Goal: Task Accomplishment & Management: Complete application form

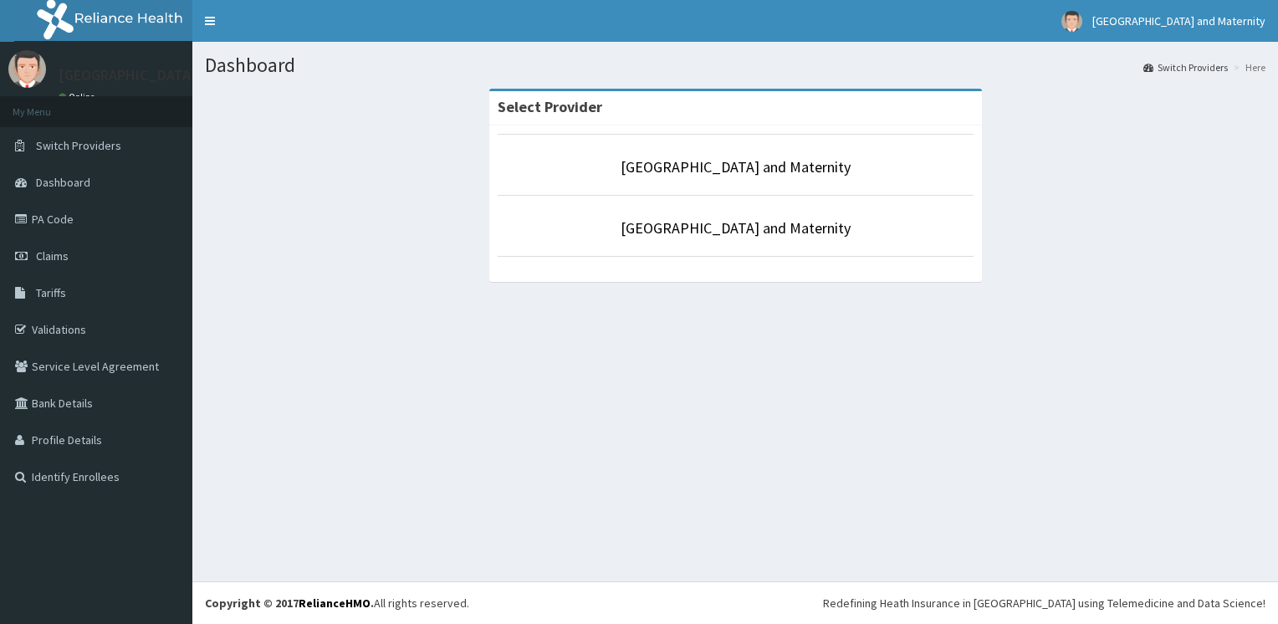
click at [1123, 256] on div "Select Provider Odera Hospital and Maternity Odera Hospital and Maternity" at bounding box center [735, 193] width 1060 height 209
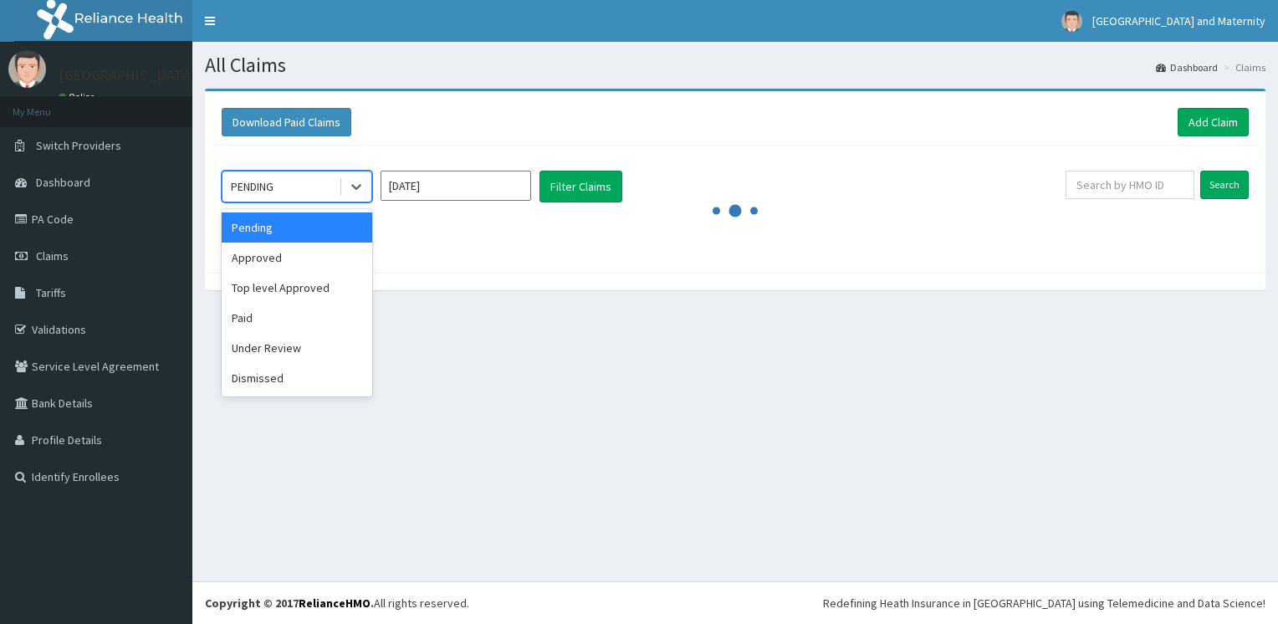
click at [351, 181] on icon at bounding box center [356, 186] width 17 height 17
click at [349, 253] on div "Approved" at bounding box center [297, 258] width 151 height 30
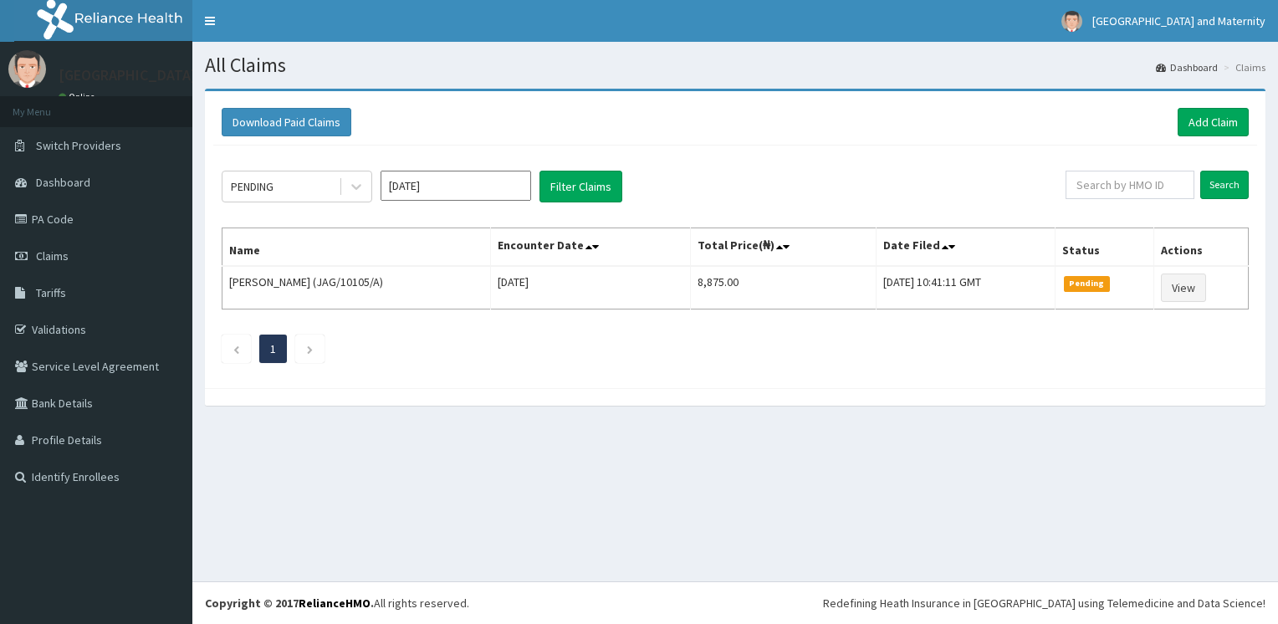
click at [538, 453] on div "All Claims Dashboard Claims Download Paid Claims Add Claim × Note you can only …" at bounding box center [735, 311] width 1086 height 539
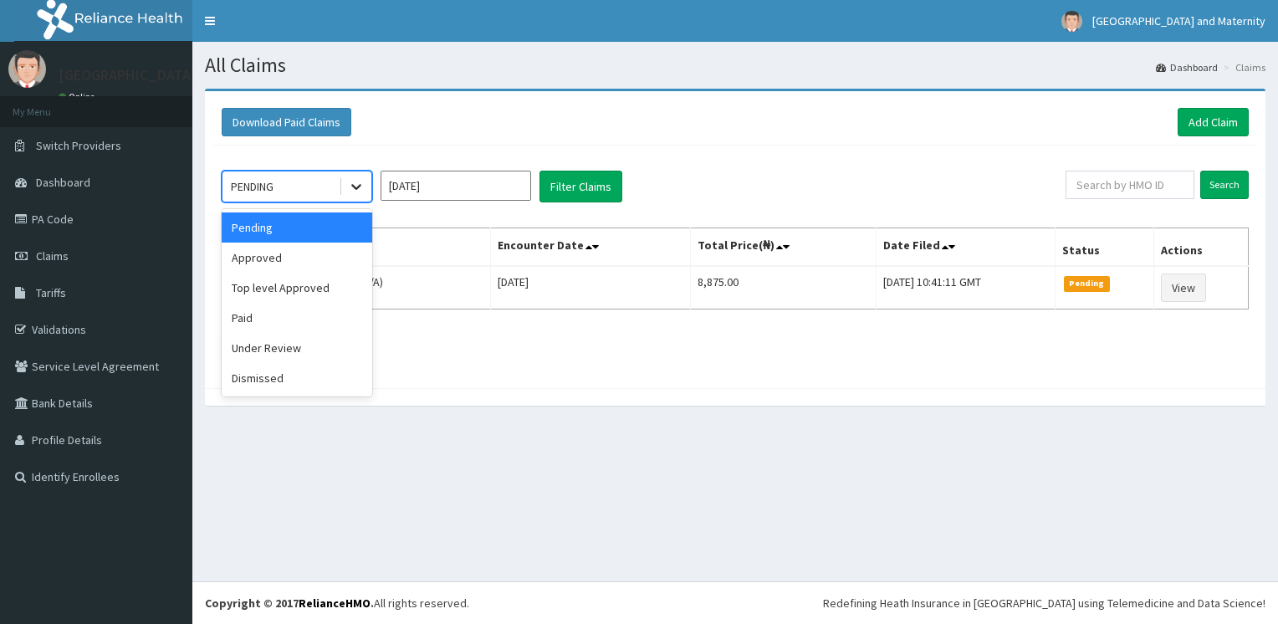
click at [365, 189] on icon at bounding box center [356, 186] width 17 height 17
click at [351, 258] on div "Approved" at bounding box center [297, 258] width 151 height 30
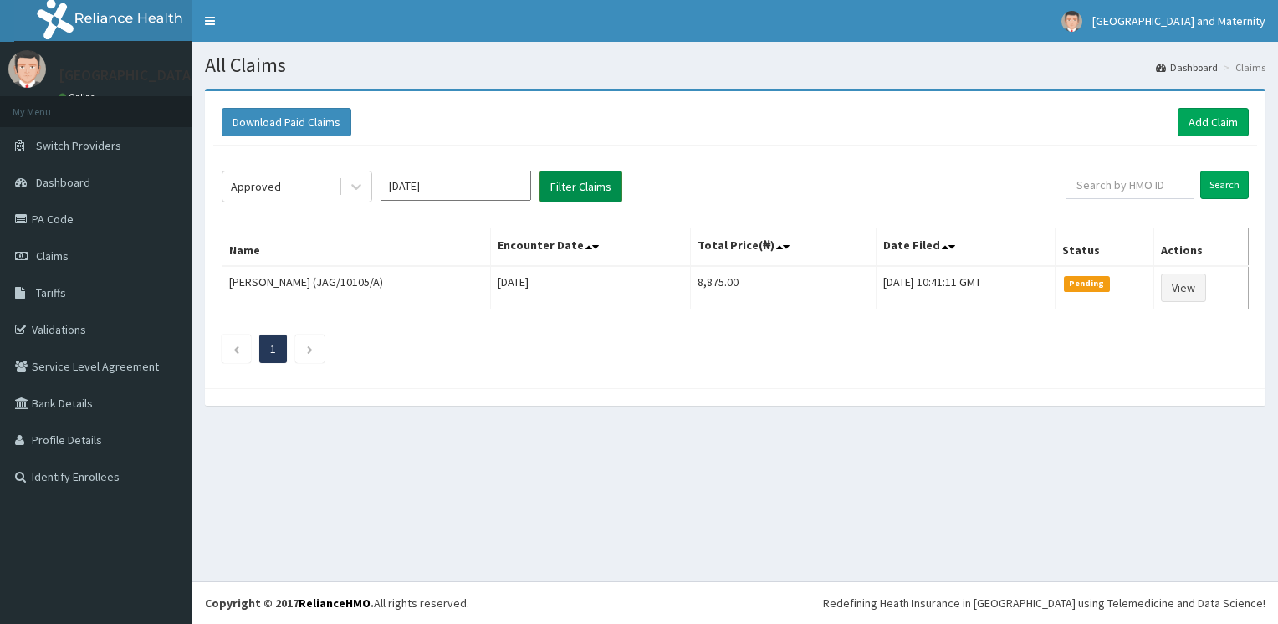
click at [570, 201] on button "Filter Claims" at bounding box center [580, 187] width 83 height 32
click at [567, 191] on button "Filter Claims" at bounding box center [580, 187] width 83 height 32
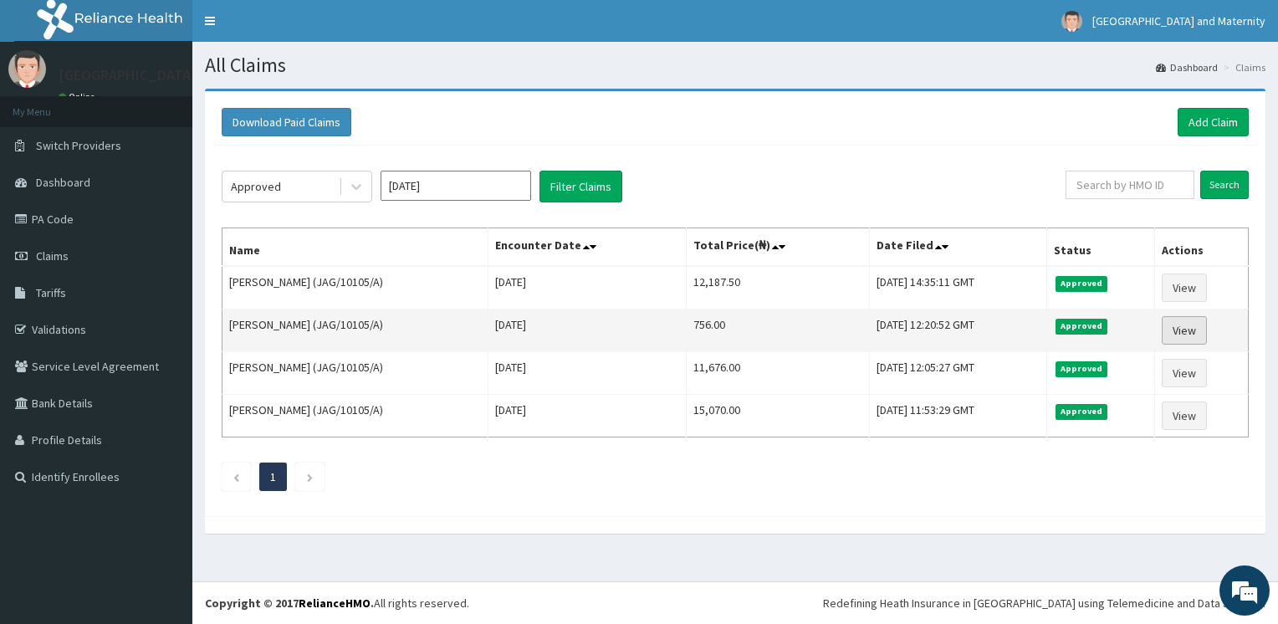
click at [1176, 330] on link "View" at bounding box center [1184, 330] width 45 height 28
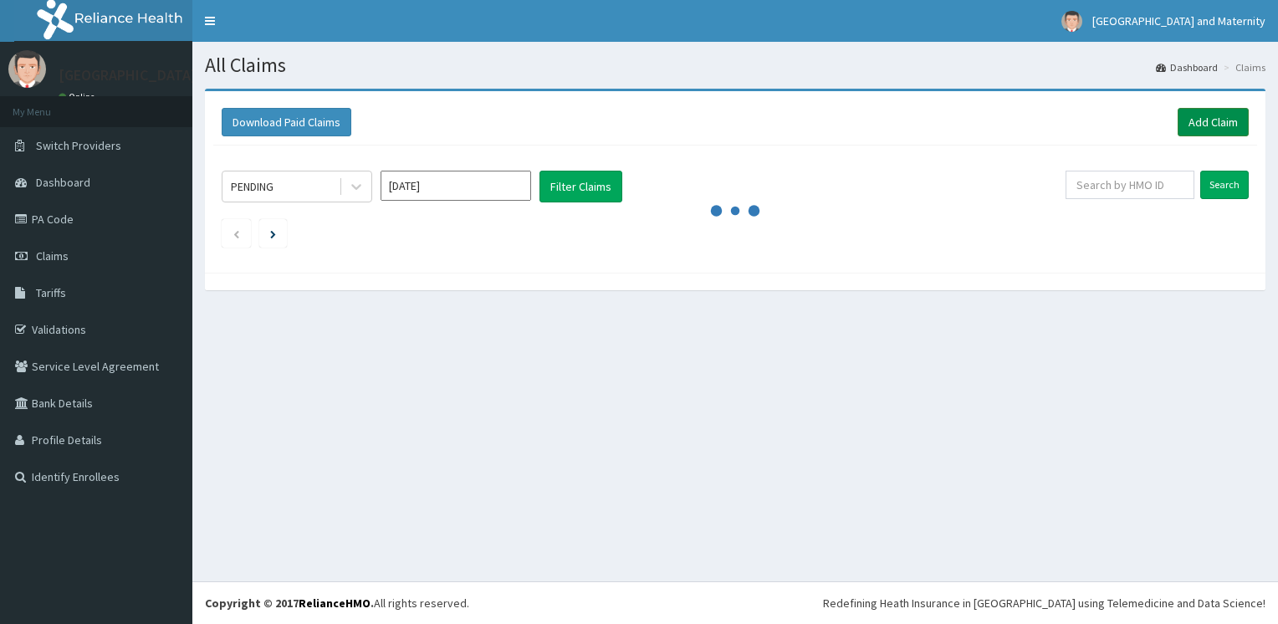
click at [1204, 120] on link "Add Claim" at bounding box center [1213, 122] width 71 height 28
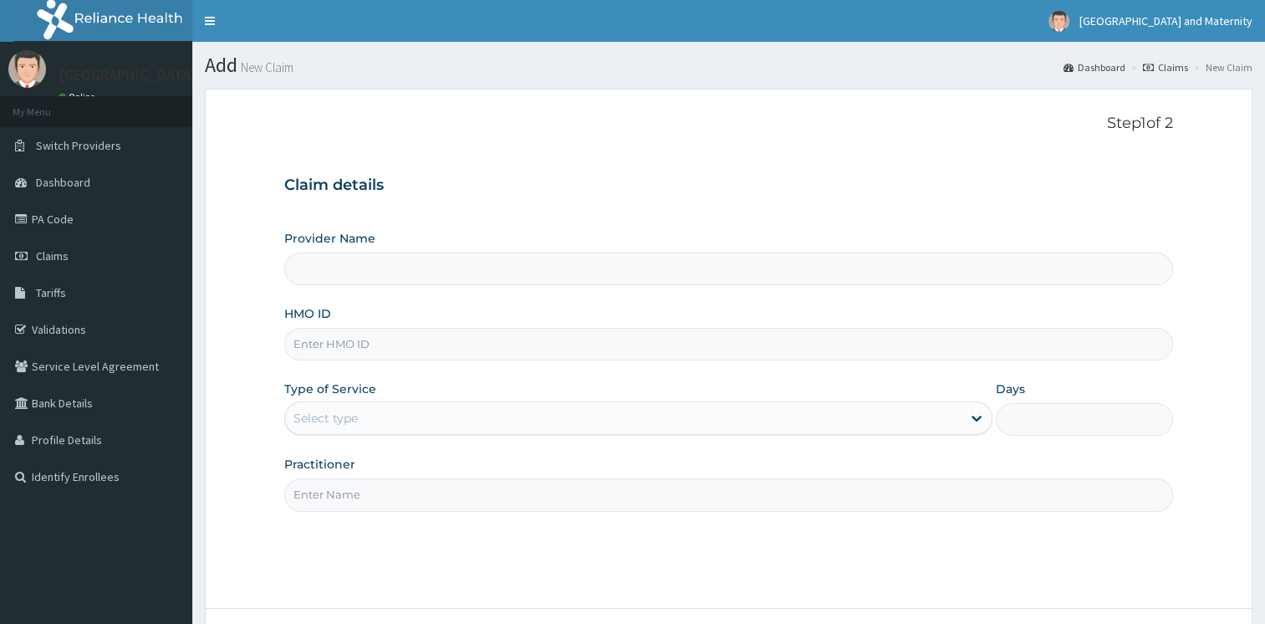
type input "[GEOGRAPHIC_DATA] and Maternity"
click at [400, 336] on input "HMO ID" at bounding box center [728, 344] width 889 height 33
type input "JAG/10105/A"
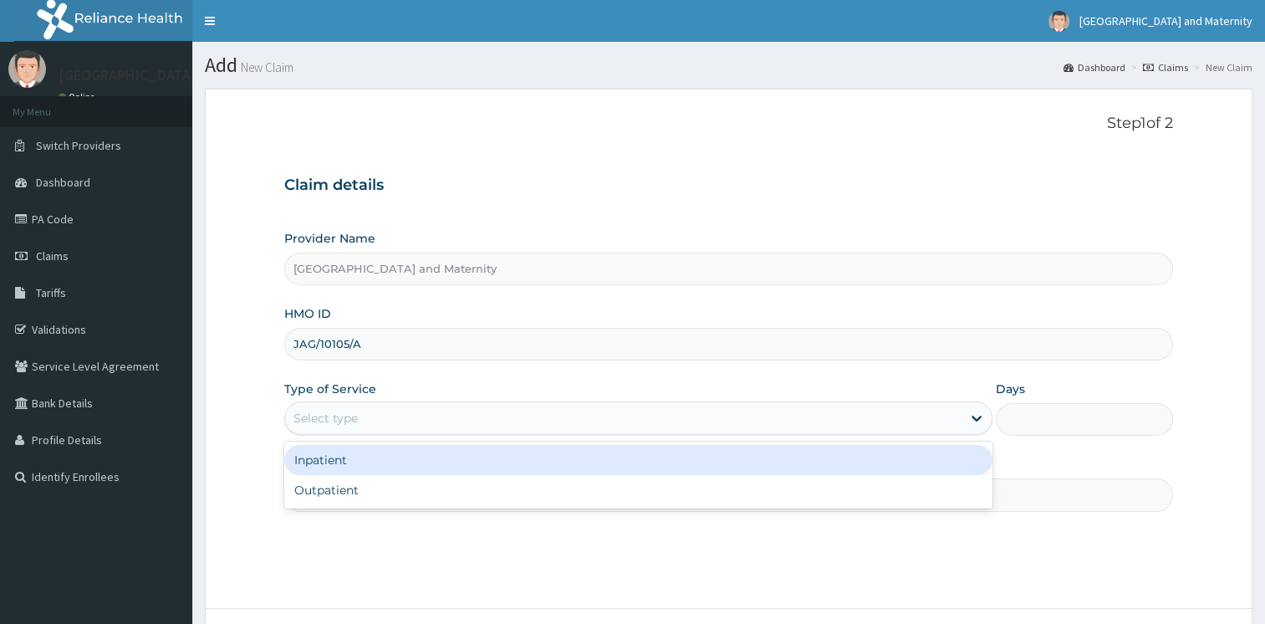
click at [385, 427] on div "Select type" at bounding box center [623, 418] width 677 height 27
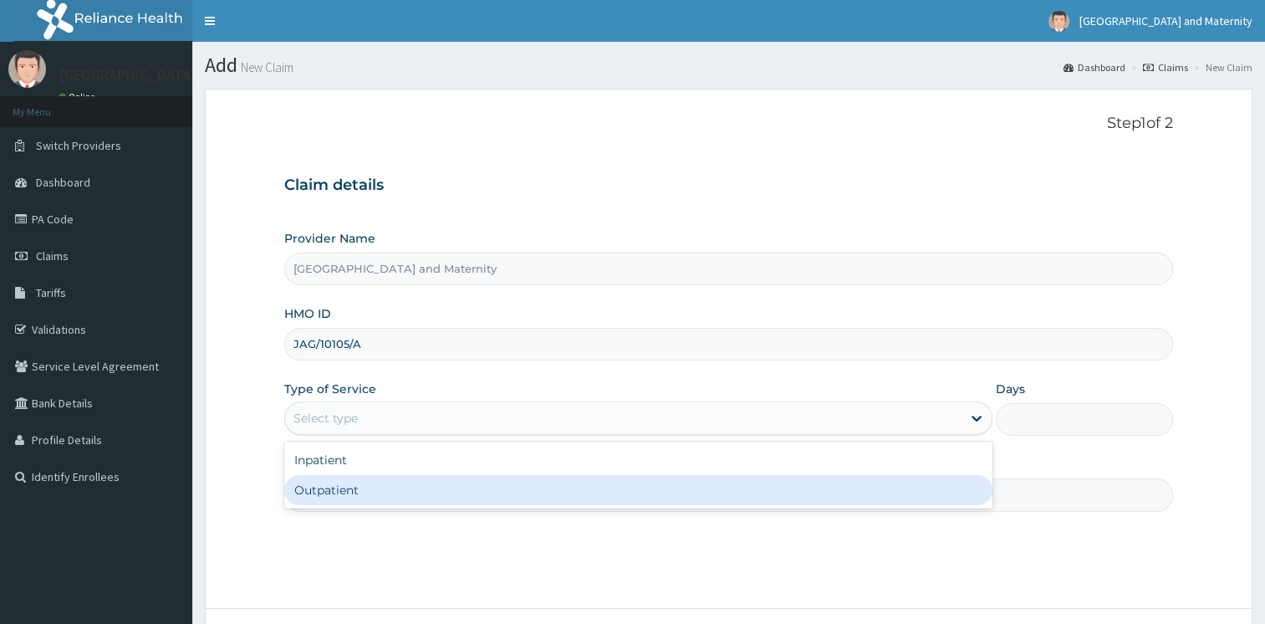
click at [391, 489] on div "Outpatient" at bounding box center [638, 490] width 708 height 30
type input "1"
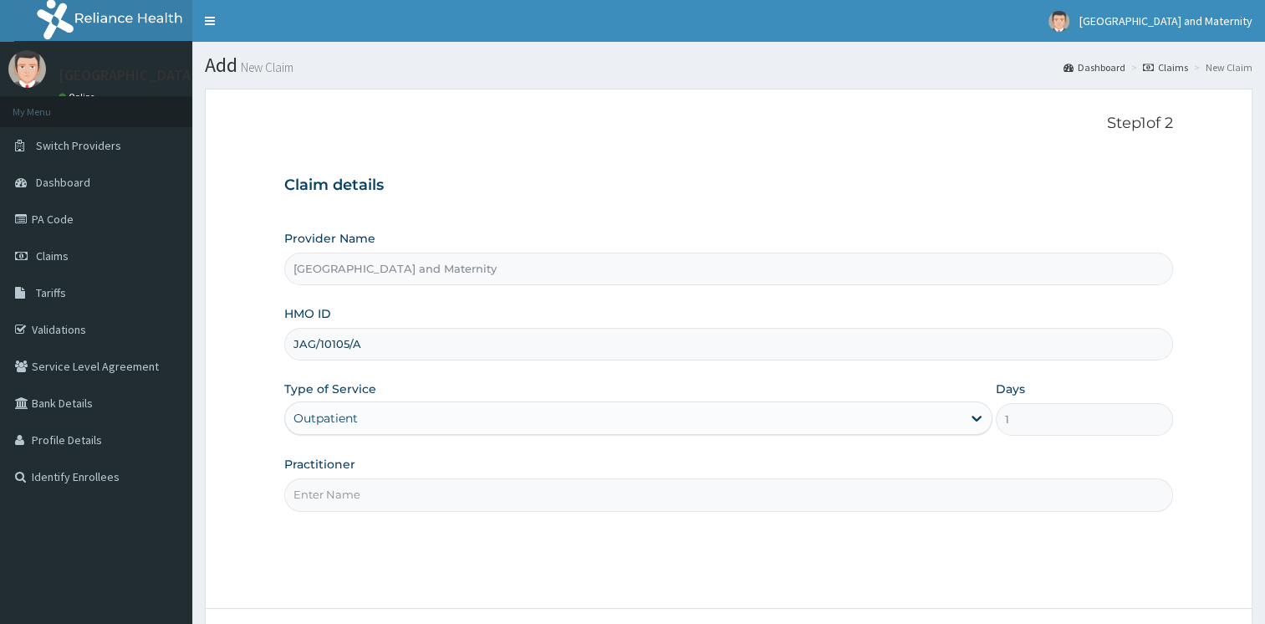
click at [405, 494] on input "Practitioner" at bounding box center [728, 494] width 889 height 33
type input "DOCTOR ADAMS"
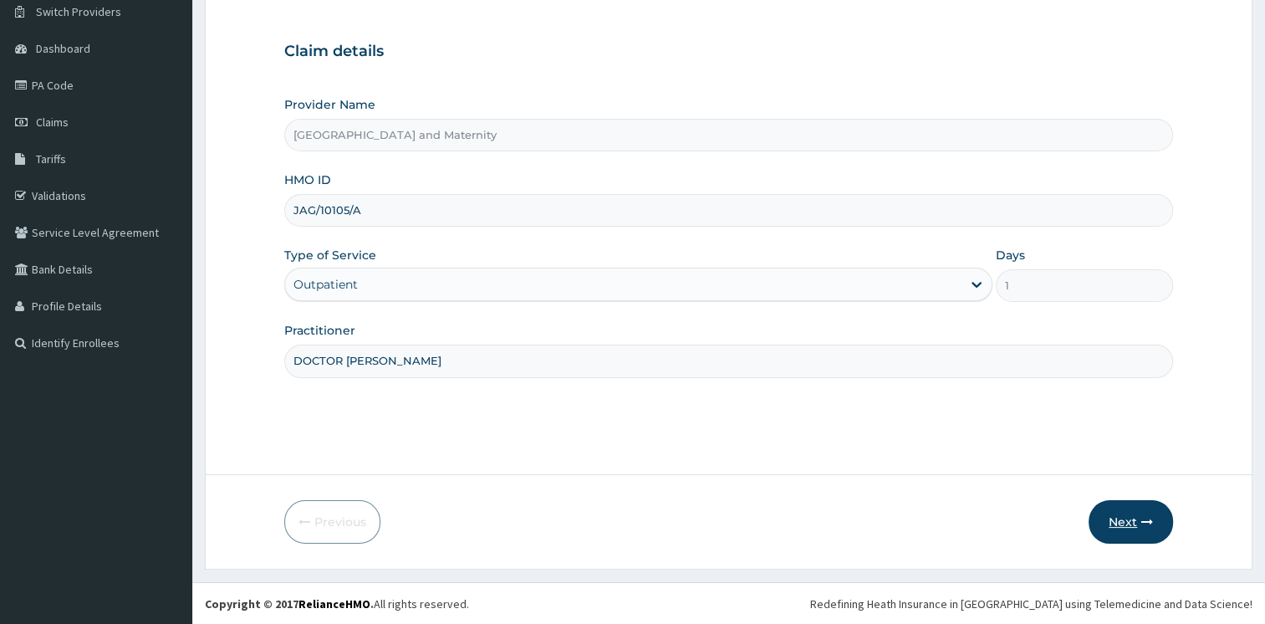
click at [1143, 508] on button "Next" at bounding box center [1131, 521] width 84 height 43
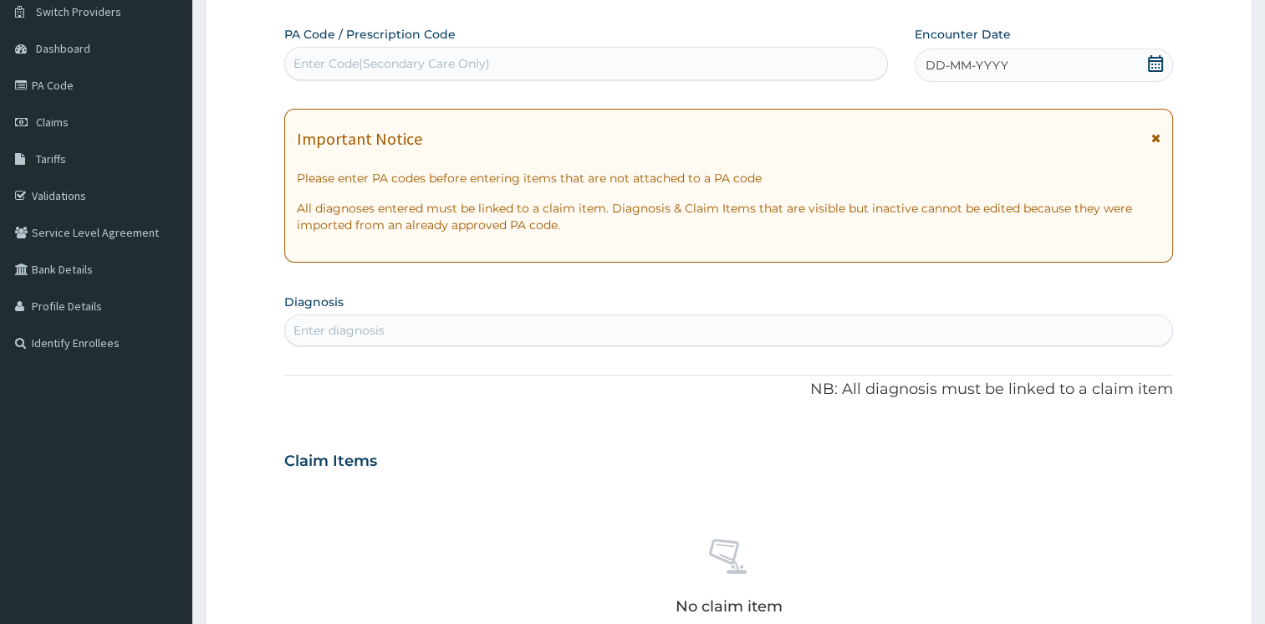
click at [1152, 73] on span at bounding box center [1155, 65] width 17 height 21
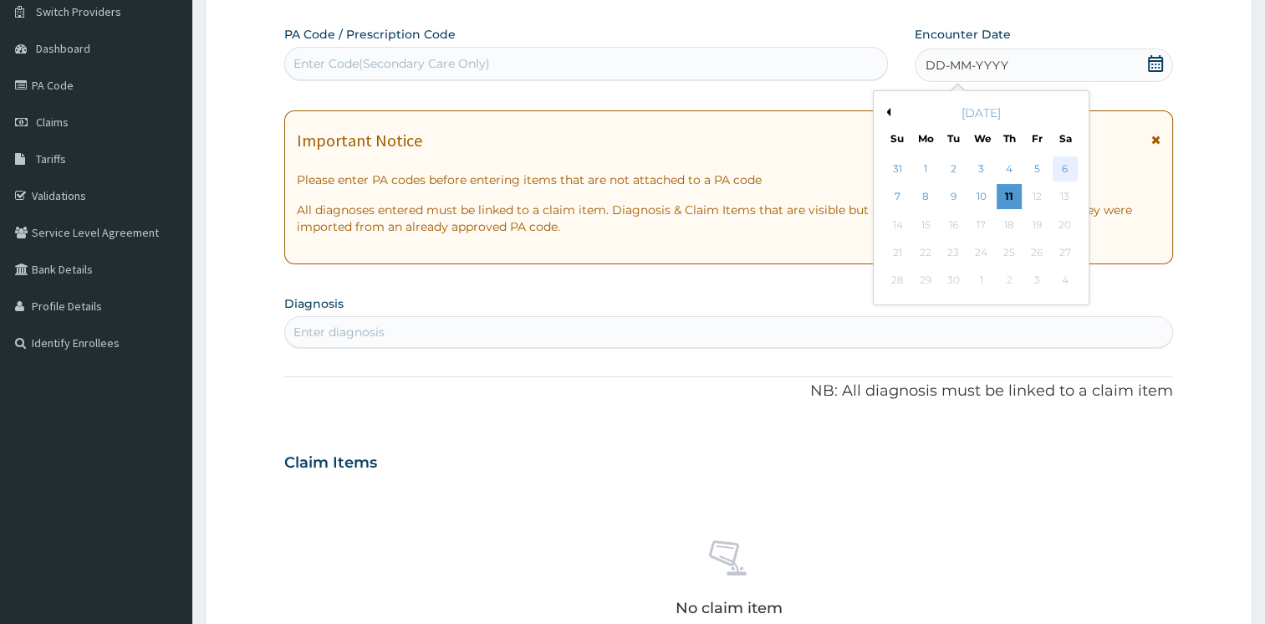
click at [1067, 164] on div "6" at bounding box center [1064, 168] width 25 height 25
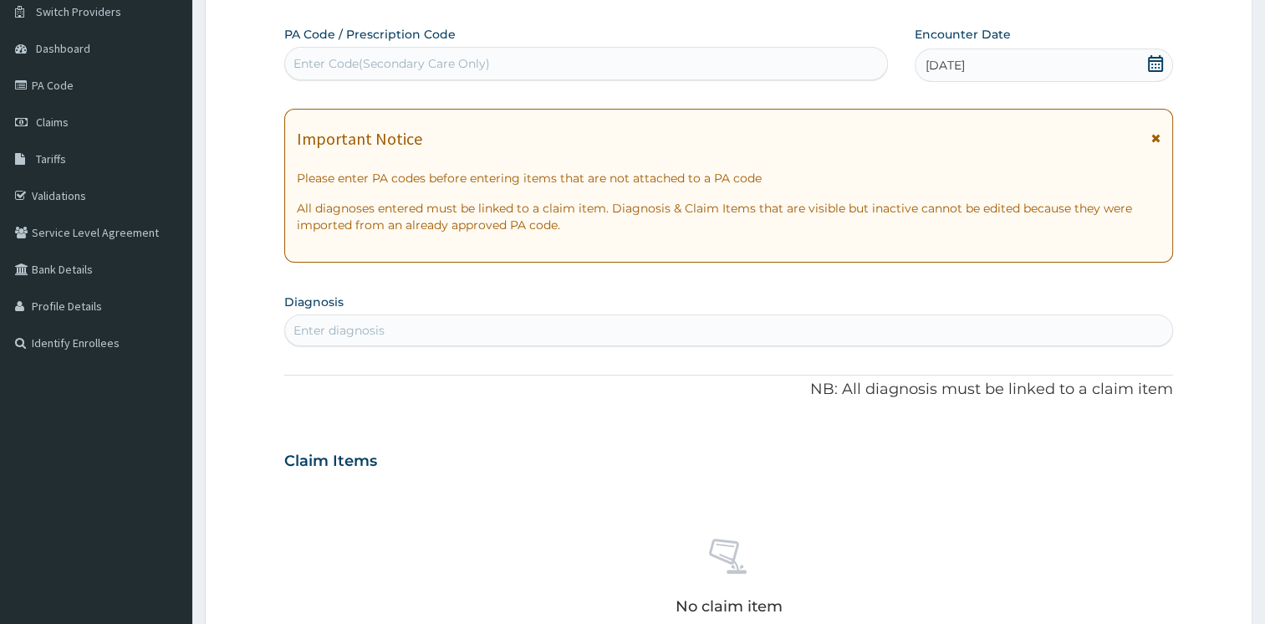
click at [401, 333] on div "Enter diagnosis" at bounding box center [728, 330] width 887 height 27
type input "malaria"
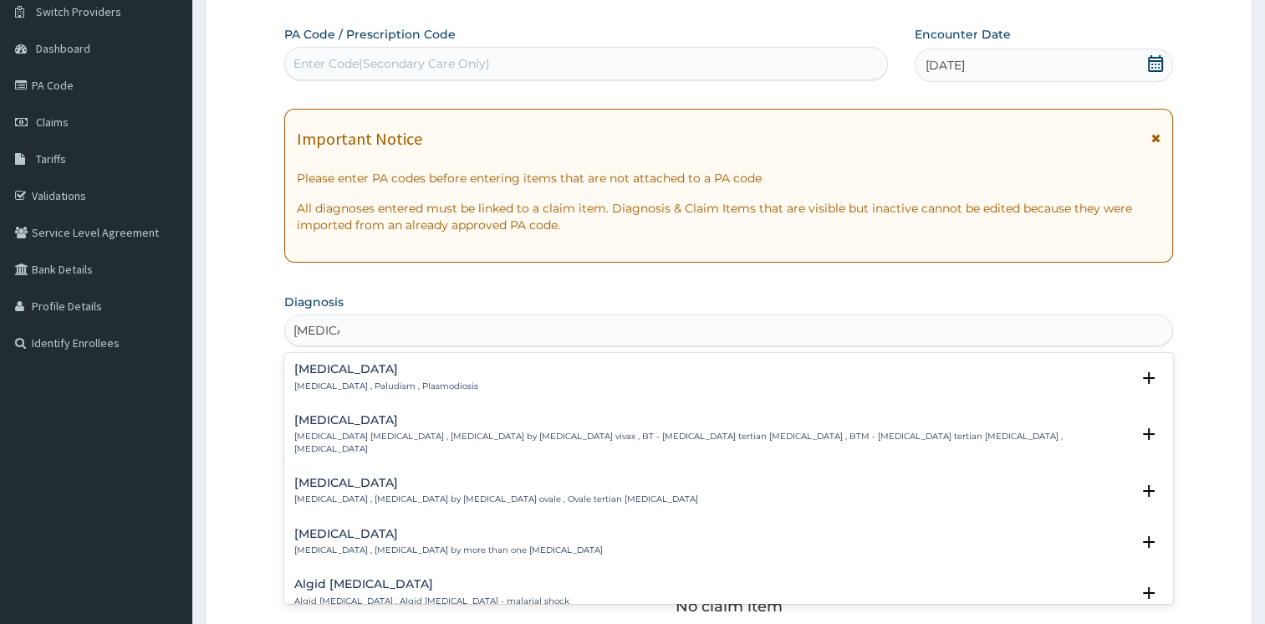
click at [493, 384] on div "Malaria Malaria , Paludism , Plasmodiosis" at bounding box center [728, 377] width 869 height 29
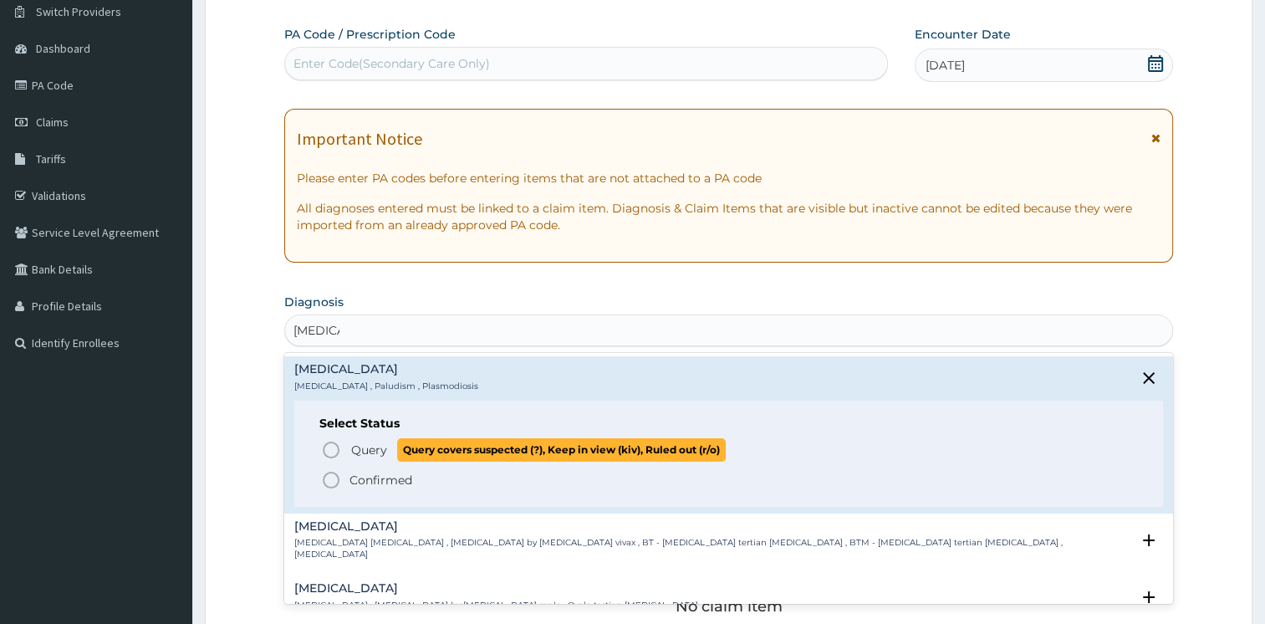
click at [331, 452] on icon "status option query" at bounding box center [331, 450] width 20 height 20
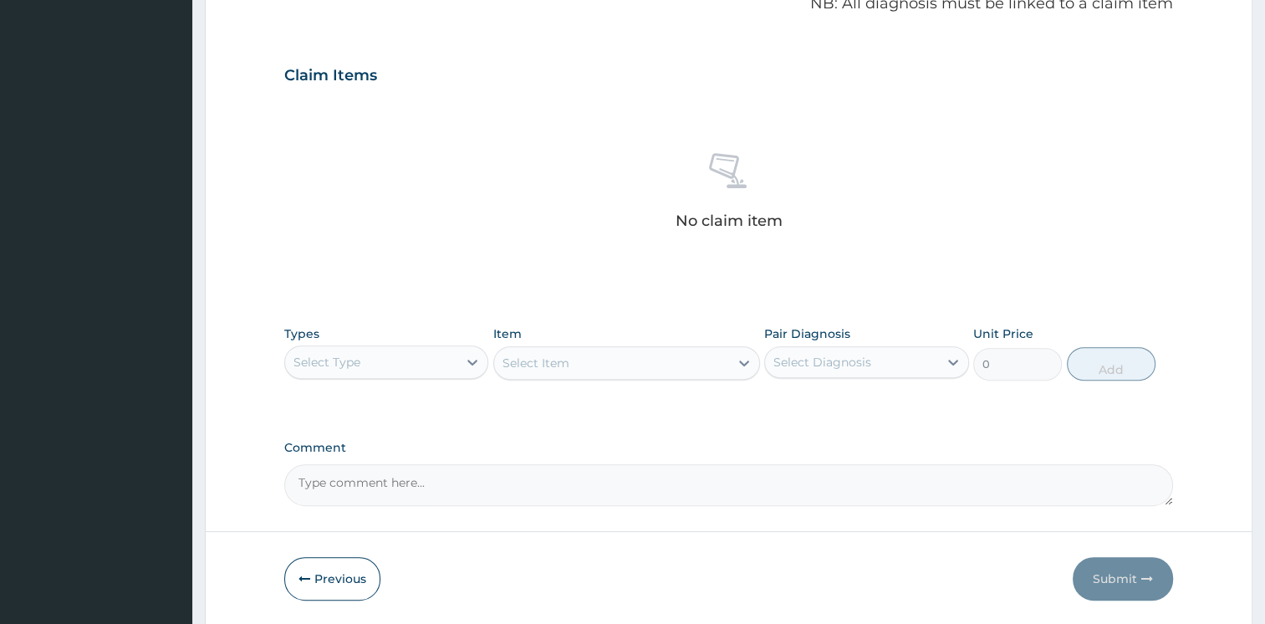
scroll to position [529, 0]
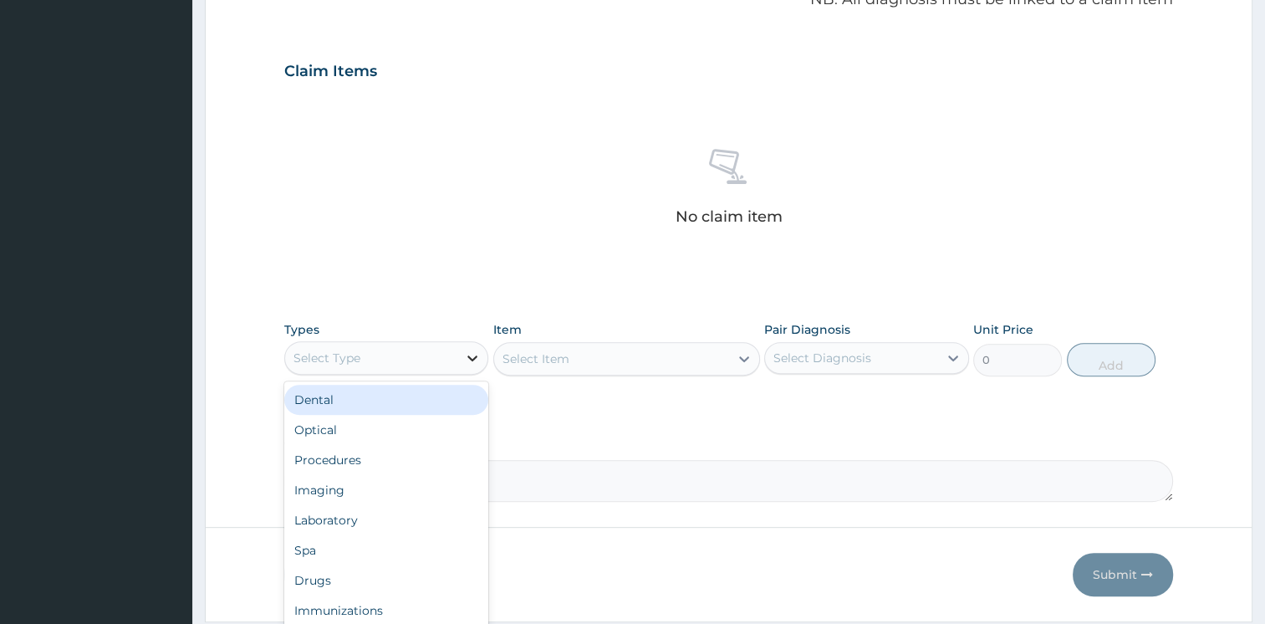
click at [458, 357] on div at bounding box center [472, 358] width 30 height 30
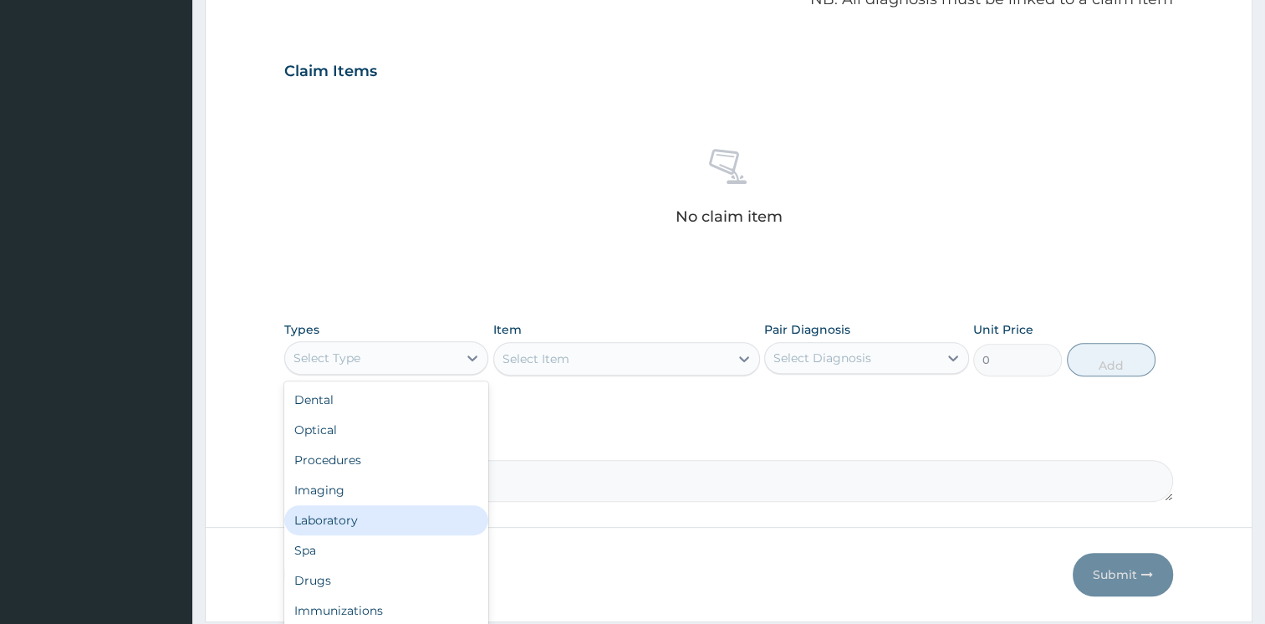
click at [403, 518] on div "Laboratory" at bounding box center [386, 520] width 205 height 30
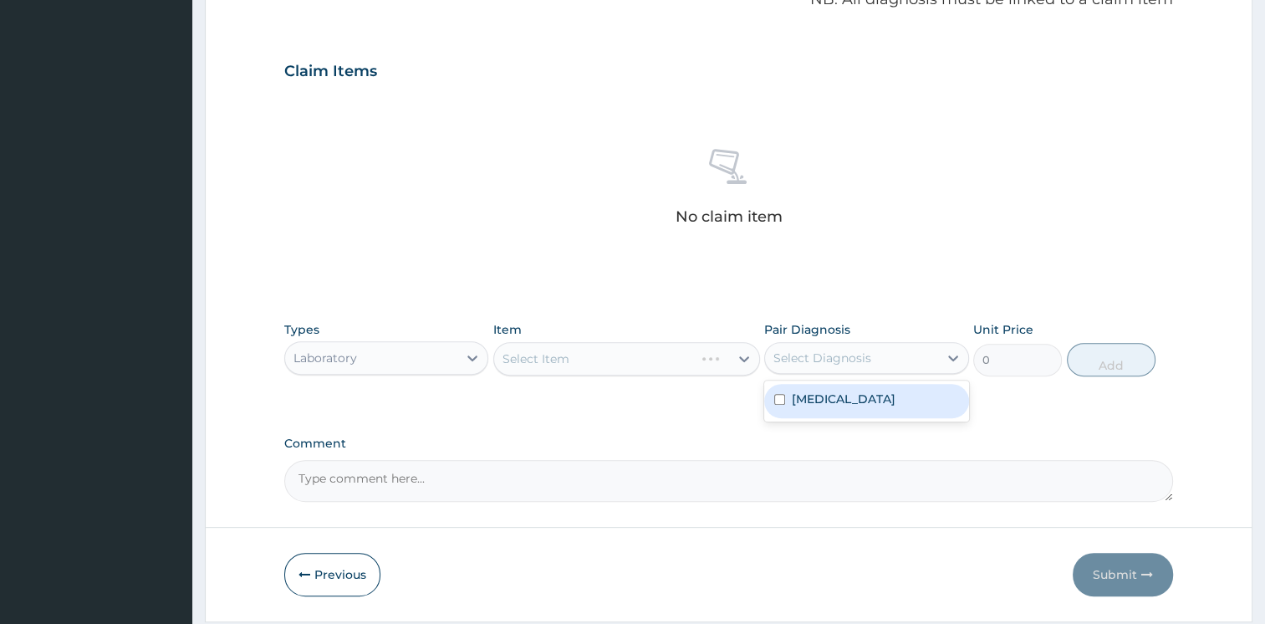
click at [831, 360] on div "Select Diagnosis" at bounding box center [823, 358] width 98 height 17
click at [840, 390] on div "Malaria" at bounding box center [866, 401] width 205 height 34
checkbox input "true"
click at [693, 357] on div "Select Item" at bounding box center [626, 358] width 267 height 33
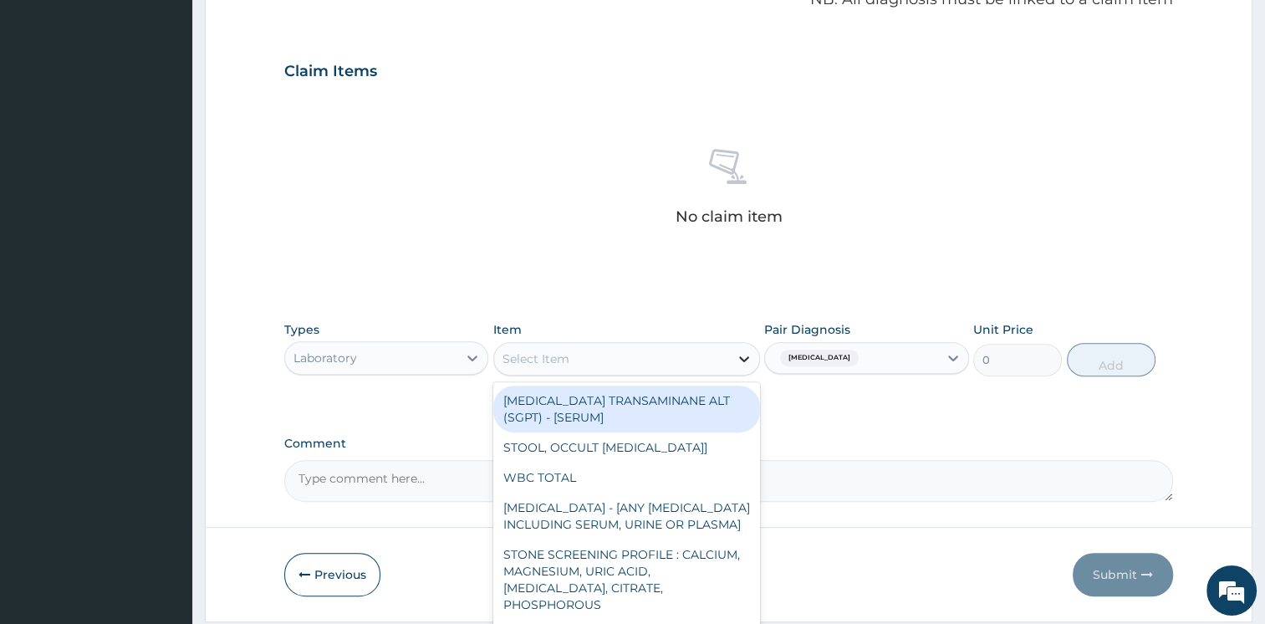
click at [748, 355] on icon at bounding box center [744, 358] width 17 height 17
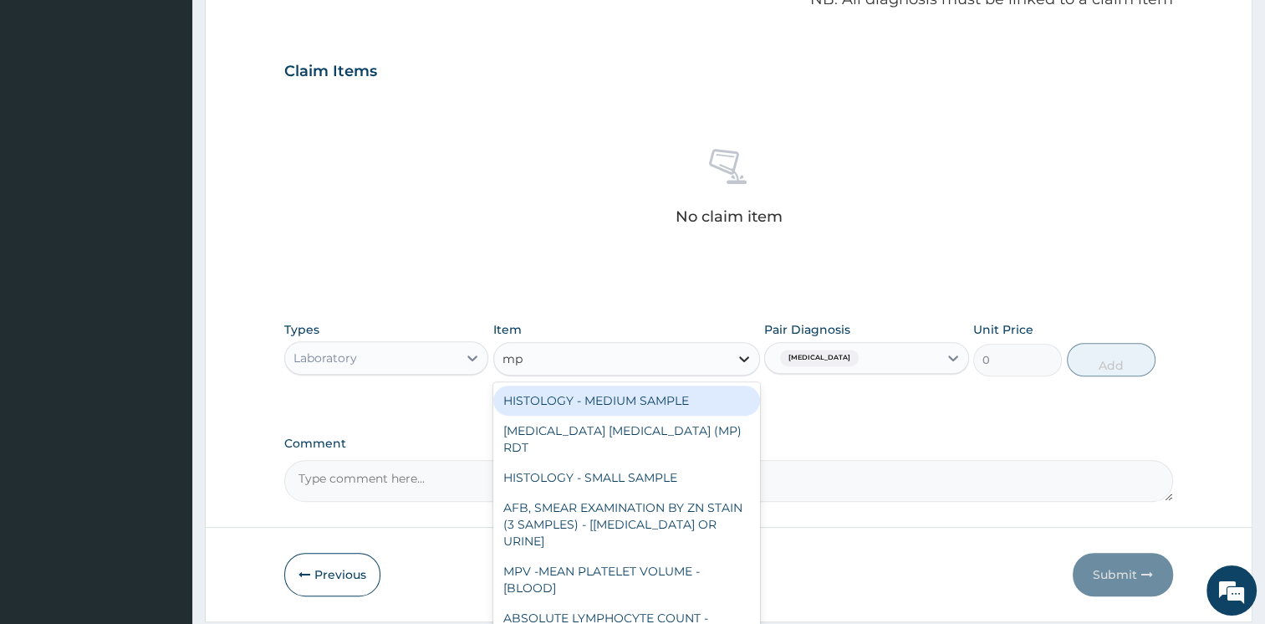
type input "m"
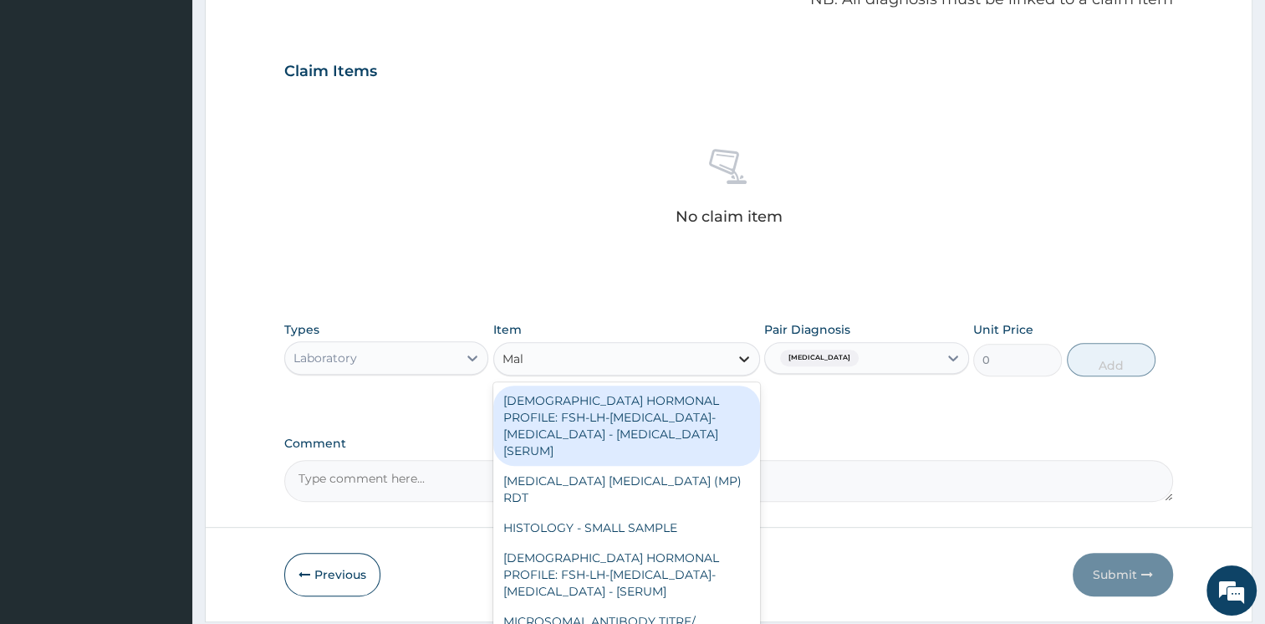
type input "Mala"
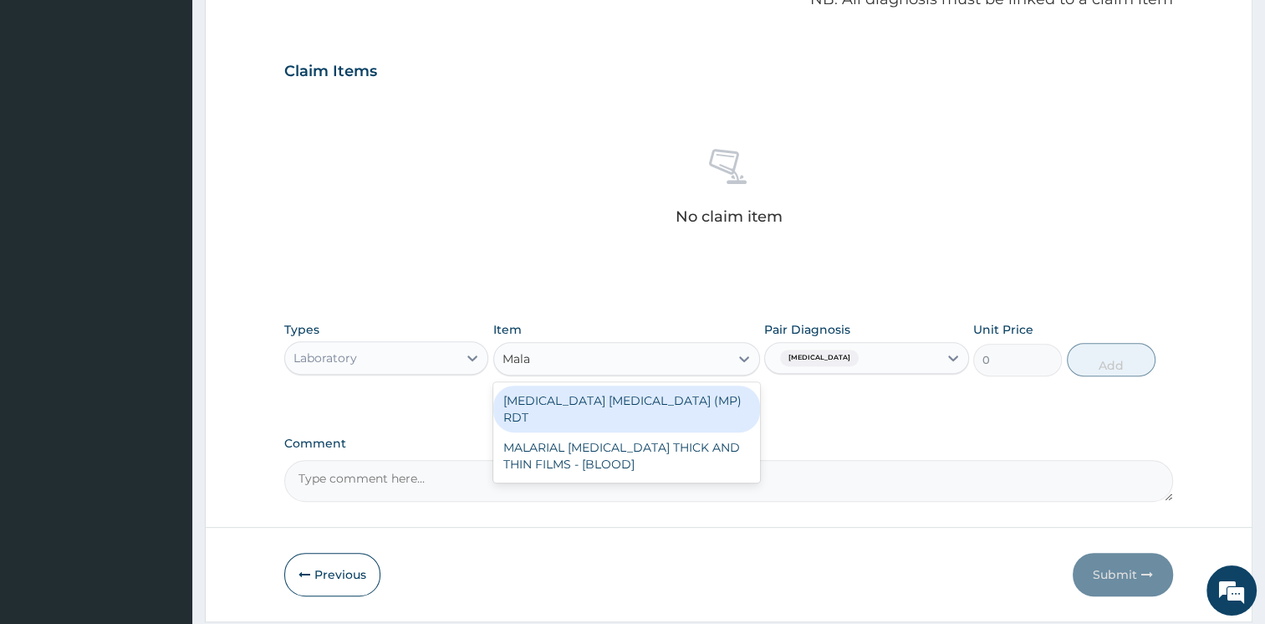
click at [746, 389] on div "MALARIA PARASITE (MP) RDT" at bounding box center [626, 409] width 267 height 47
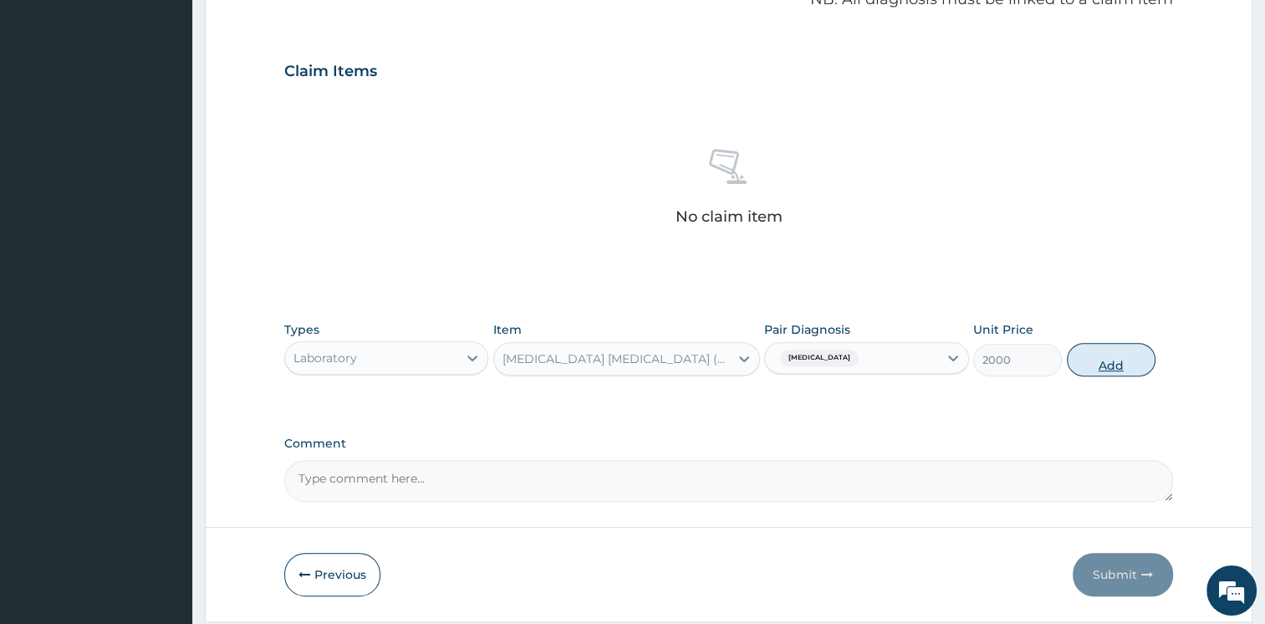
click at [1110, 350] on button "Add" at bounding box center [1111, 359] width 89 height 33
type input "0"
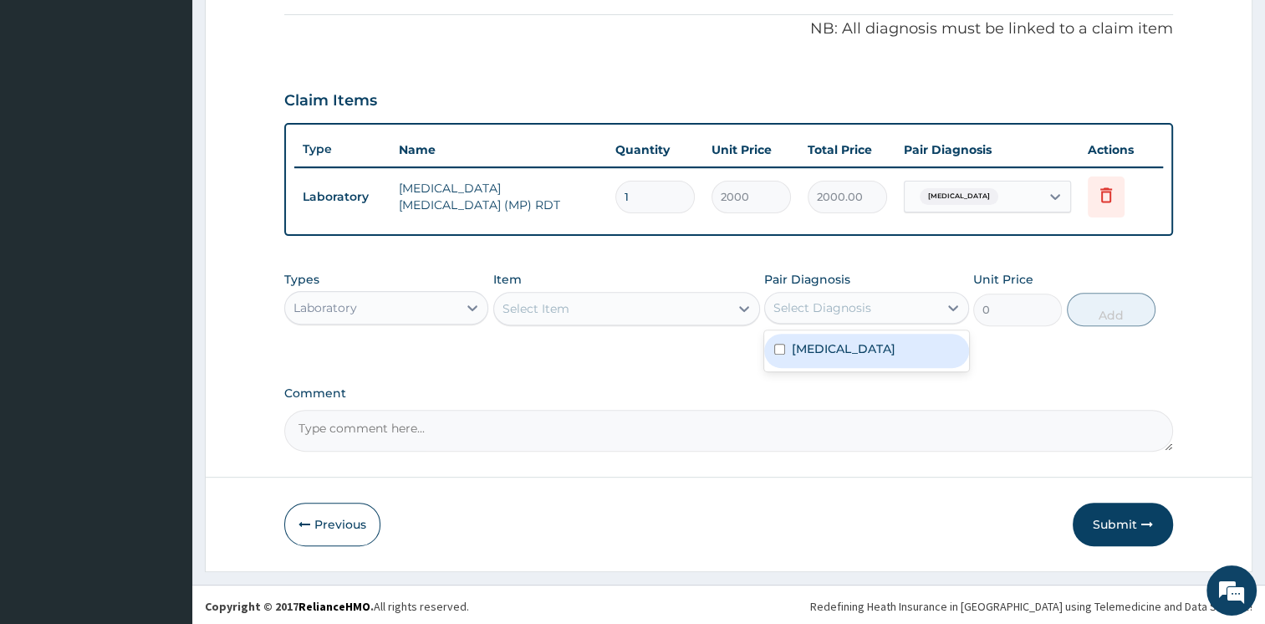
click at [795, 306] on div "Select Diagnosis" at bounding box center [823, 307] width 98 height 17
click at [797, 349] on label "Malaria" at bounding box center [844, 348] width 104 height 17
checkbox input "true"
click at [694, 300] on div "Select Item" at bounding box center [611, 308] width 235 height 27
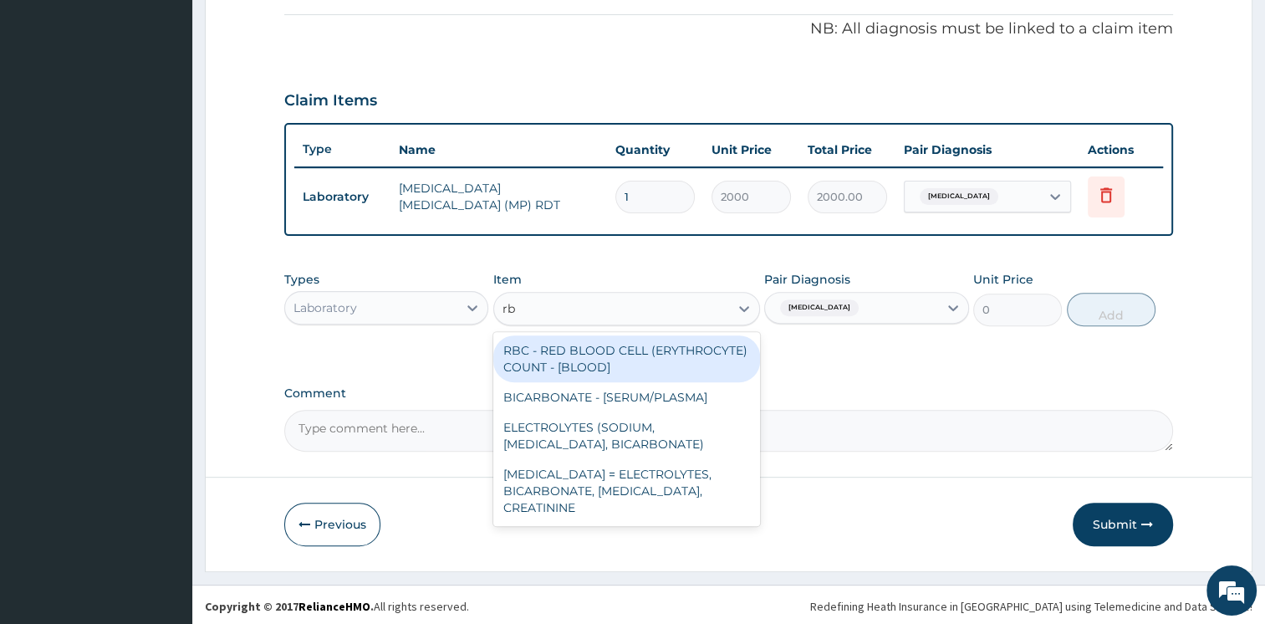
type input "r"
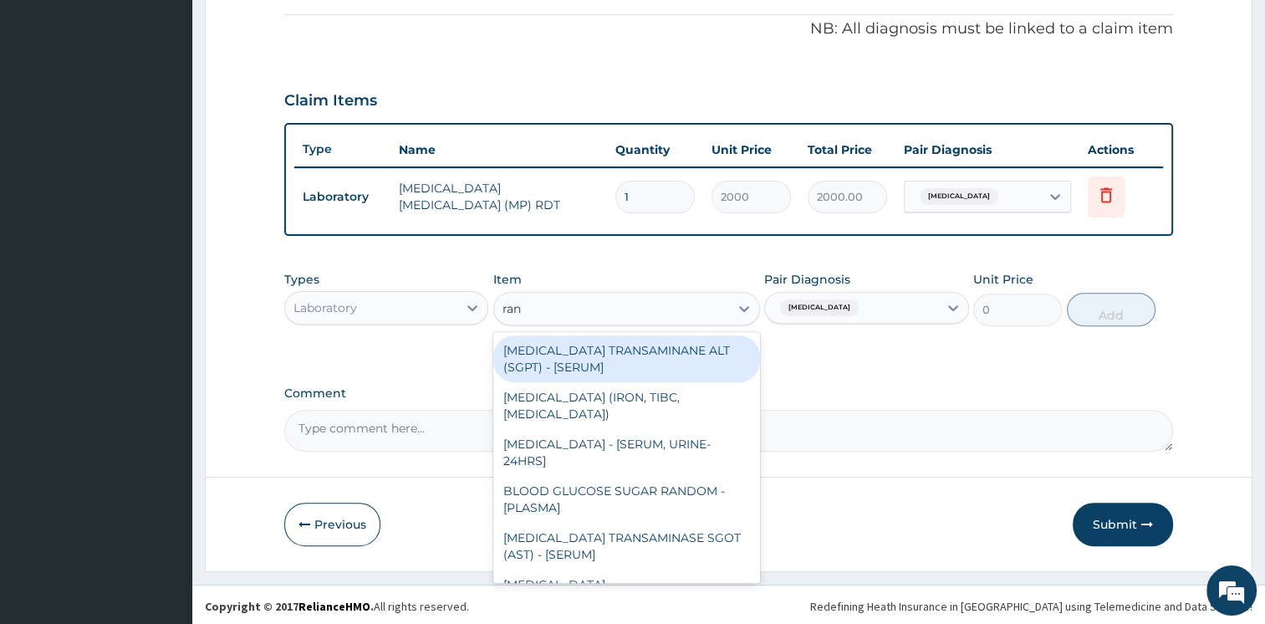
type input "rand"
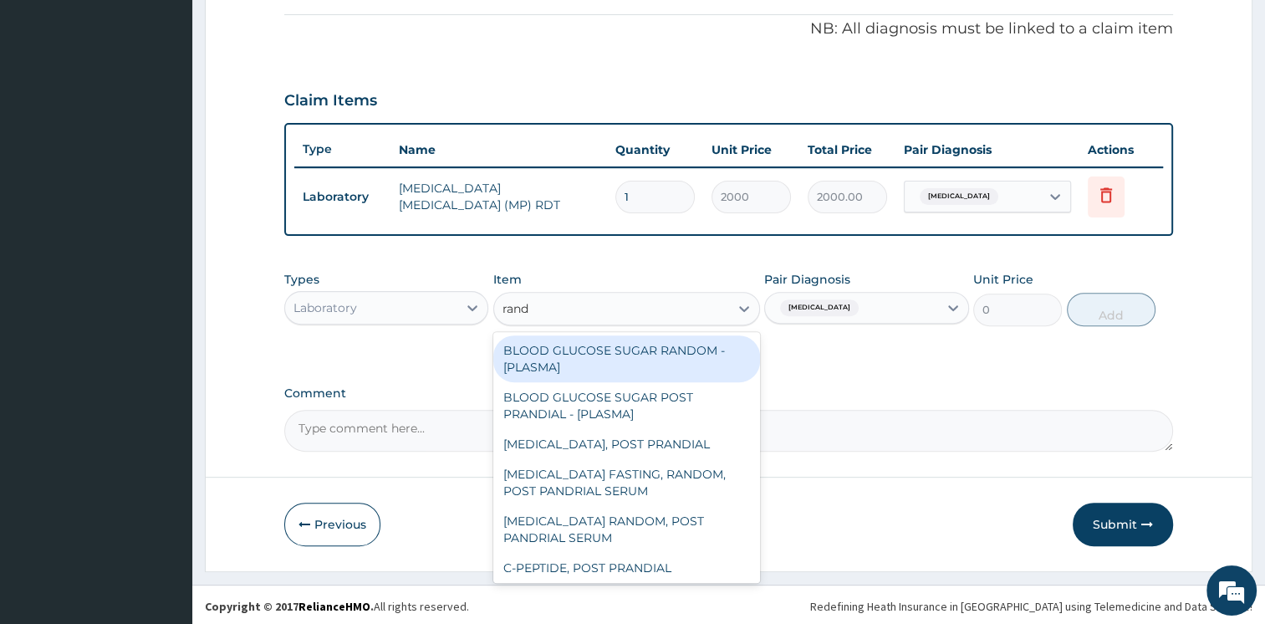
click at [691, 363] on div "BLOOD GLUCOSE SUGAR RANDOM - [PLASMA]" at bounding box center [626, 358] width 267 height 47
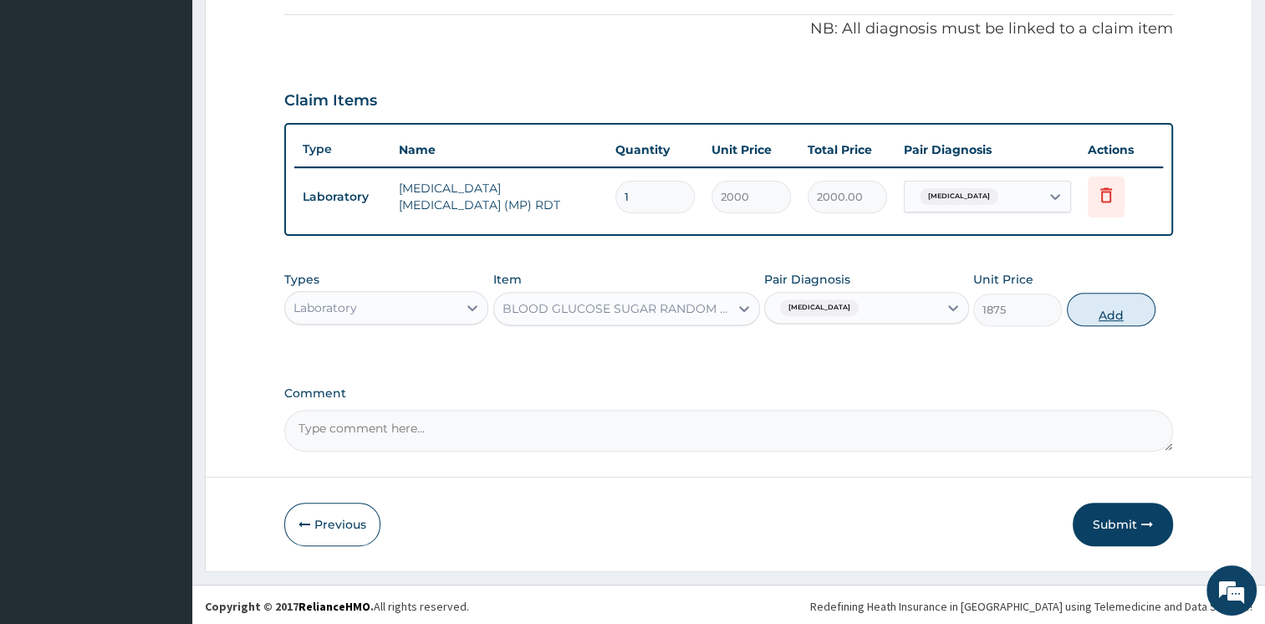
click at [1089, 309] on button "Add" at bounding box center [1111, 309] width 89 height 33
type input "0"
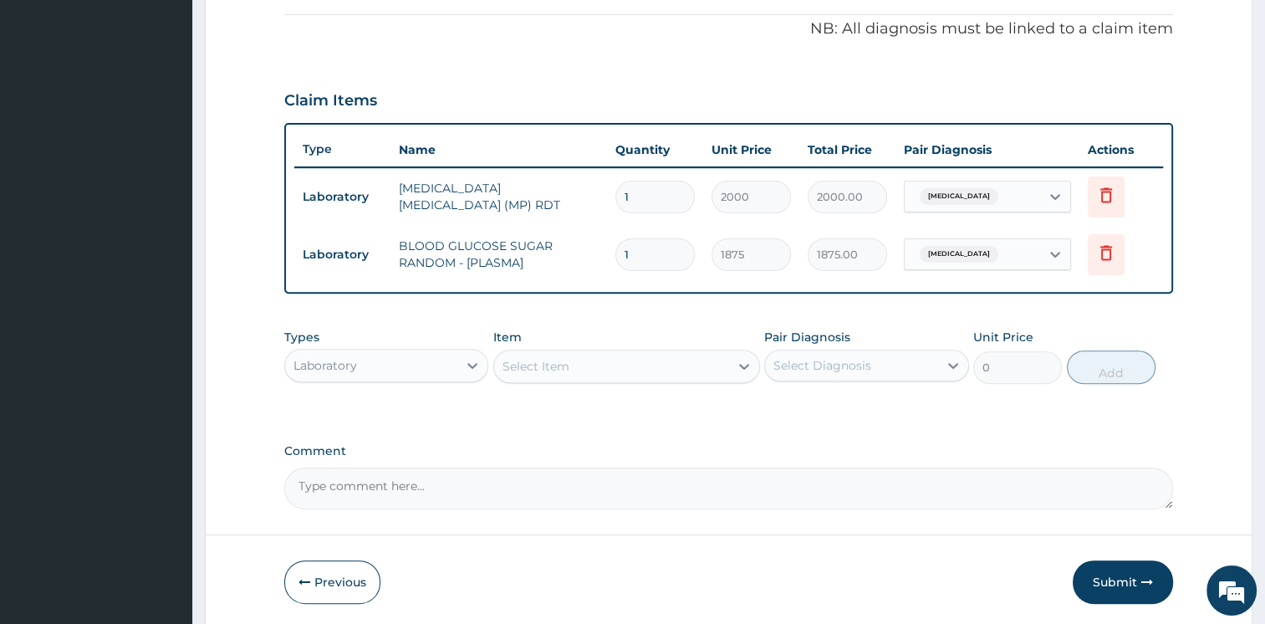
click at [606, 369] on div "Select Item" at bounding box center [611, 366] width 235 height 27
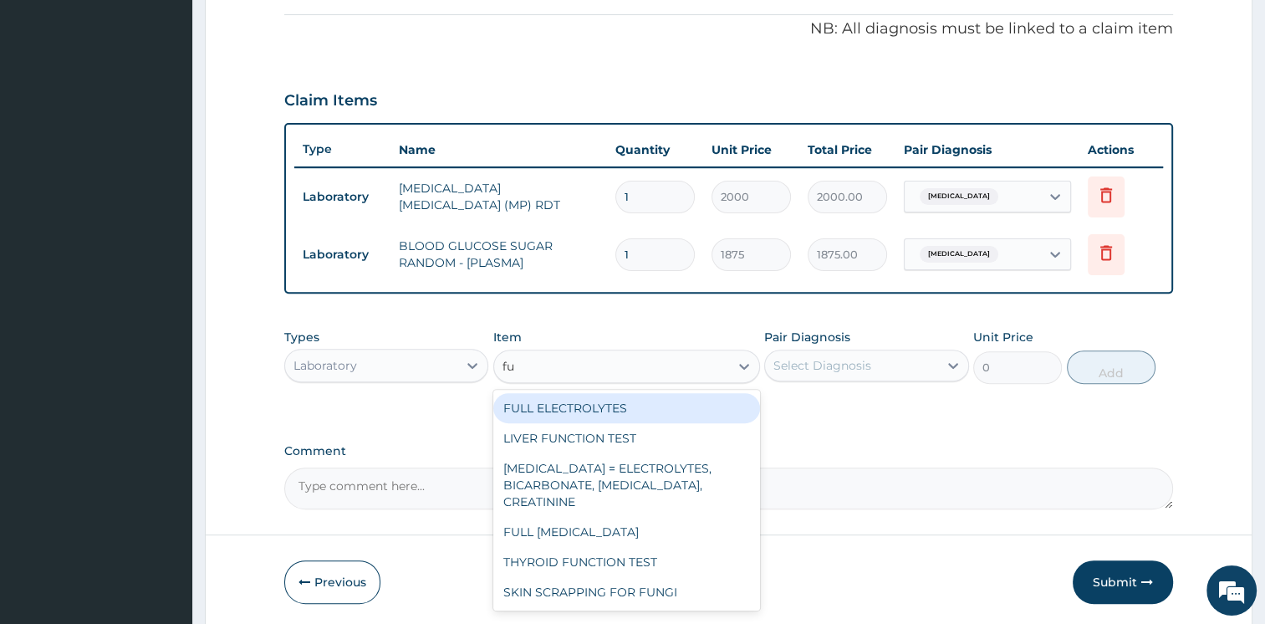
type input "f"
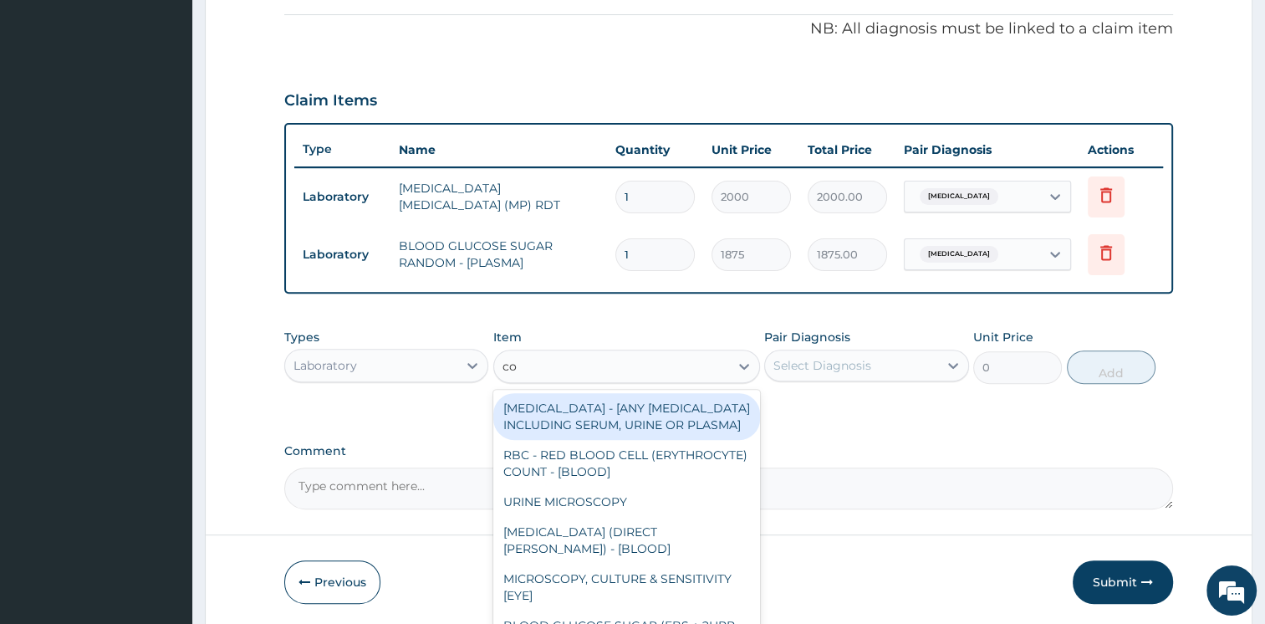
type input "com"
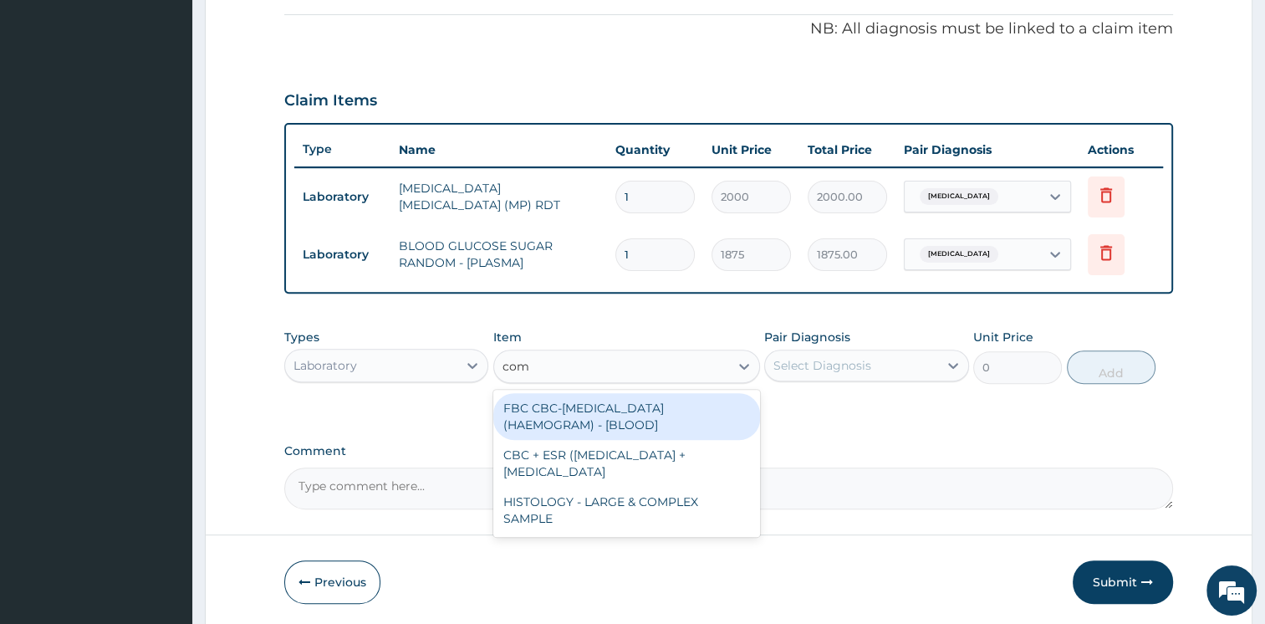
click at [623, 420] on div "FBC CBC-COMPLETE BLOOD COUNT (HAEMOGRAM) - [BLOOD]" at bounding box center [626, 416] width 267 height 47
type input "5000"
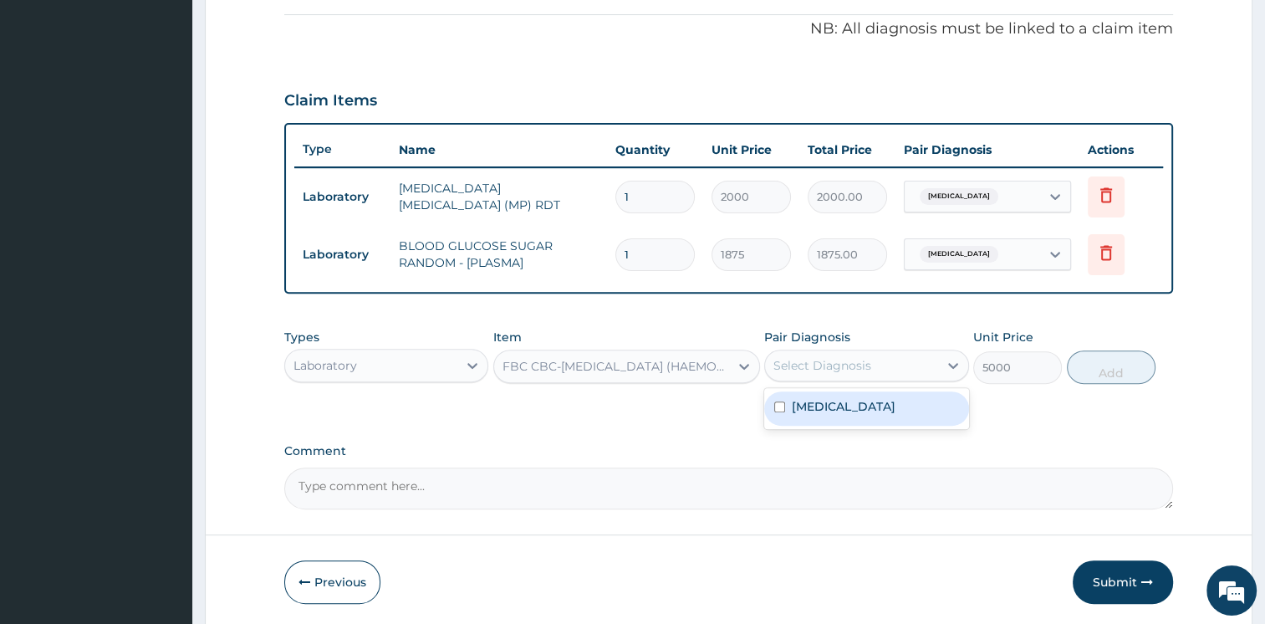
click at [923, 362] on div "Select Diagnosis" at bounding box center [851, 365] width 173 height 27
click at [908, 396] on div "Malaria" at bounding box center [866, 408] width 205 height 34
checkbox input "true"
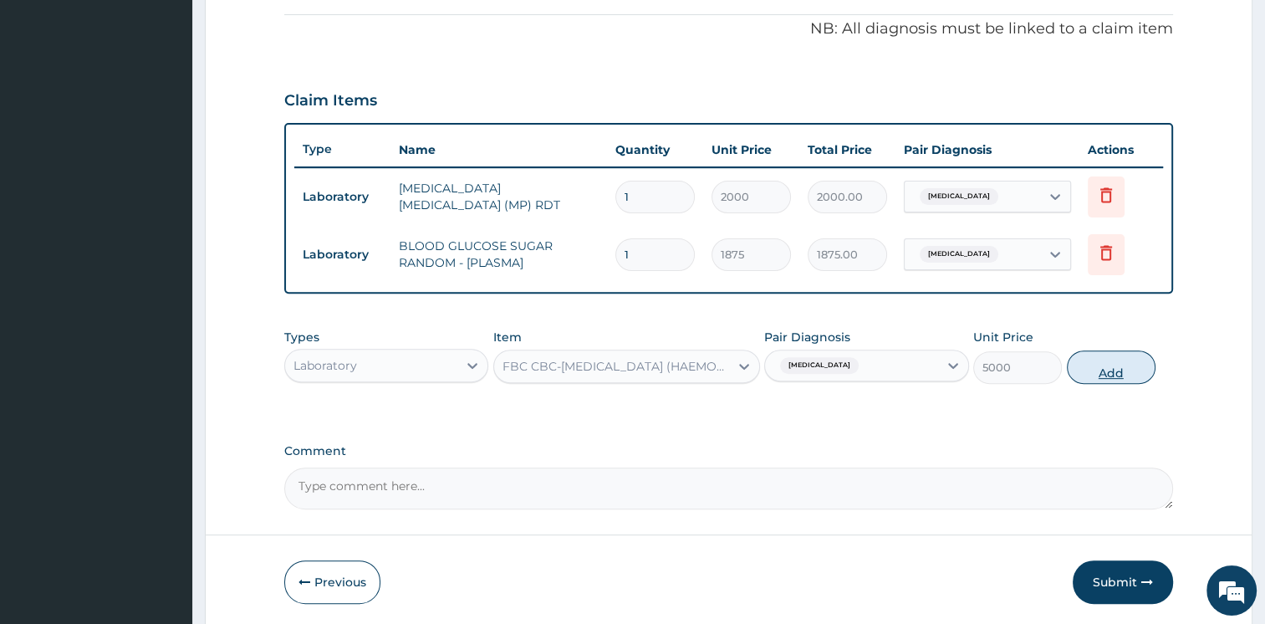
click at [1109, 358] on button "Add" at bounding box center [1111, 366] width 89 height 33
type input "0"
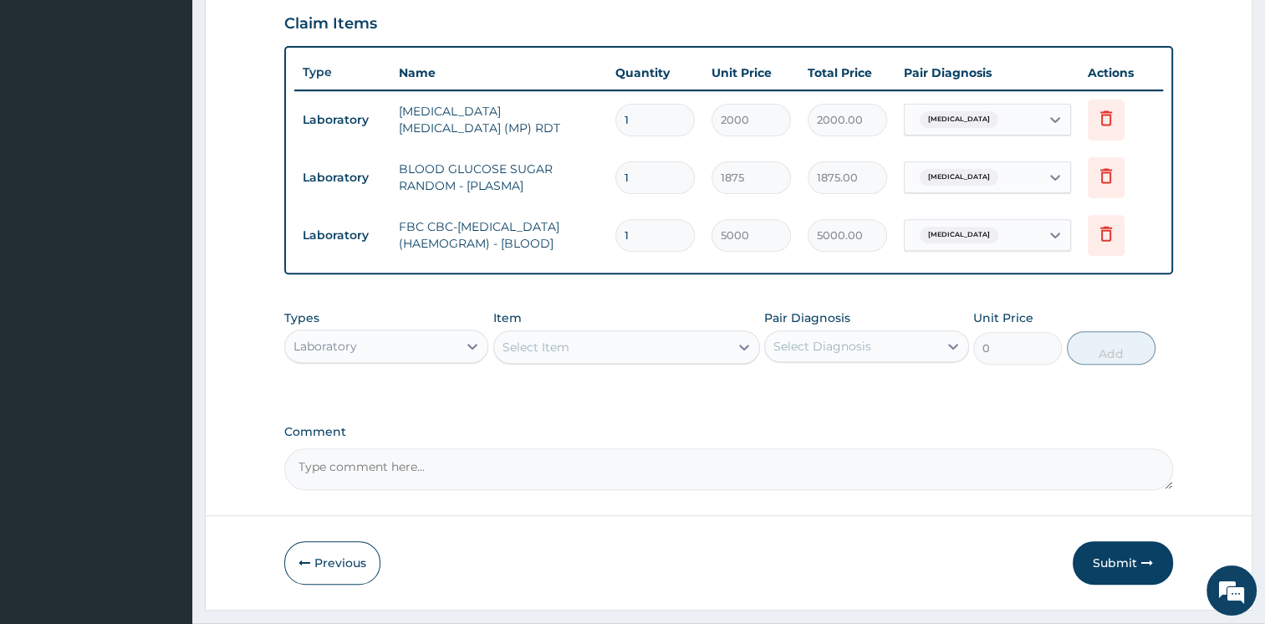
scroll to position [615, 0]
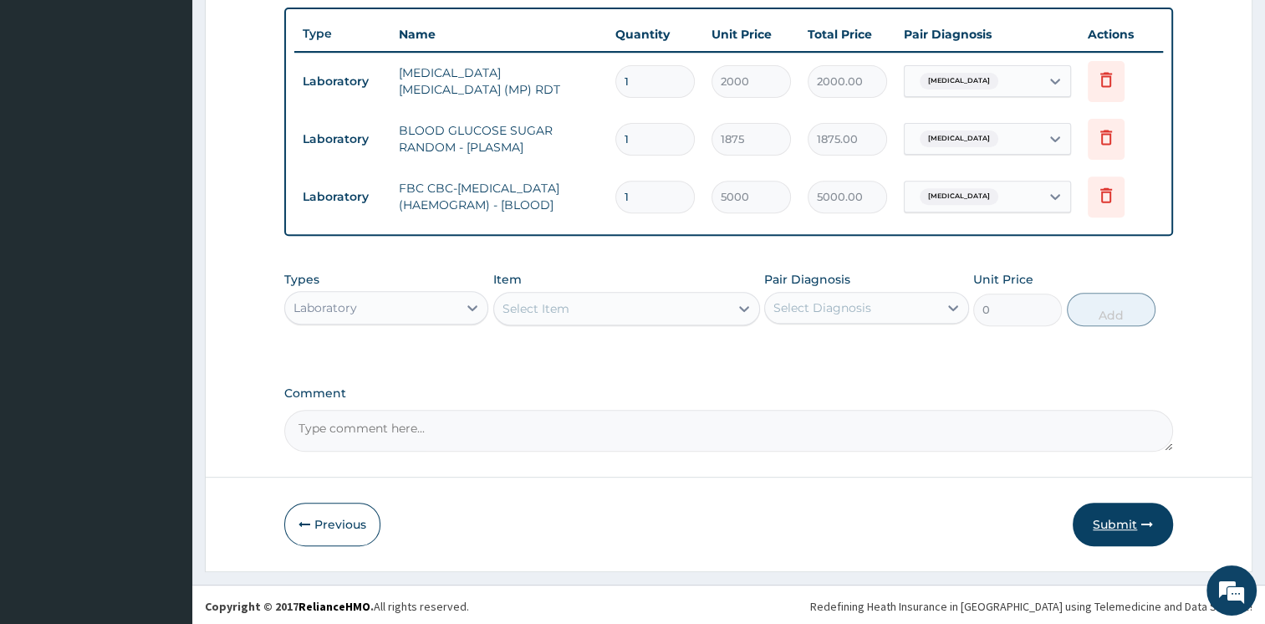
click at [1133, 508] on button "Submit" at bounding box center [1123, 524] width 100 height 43
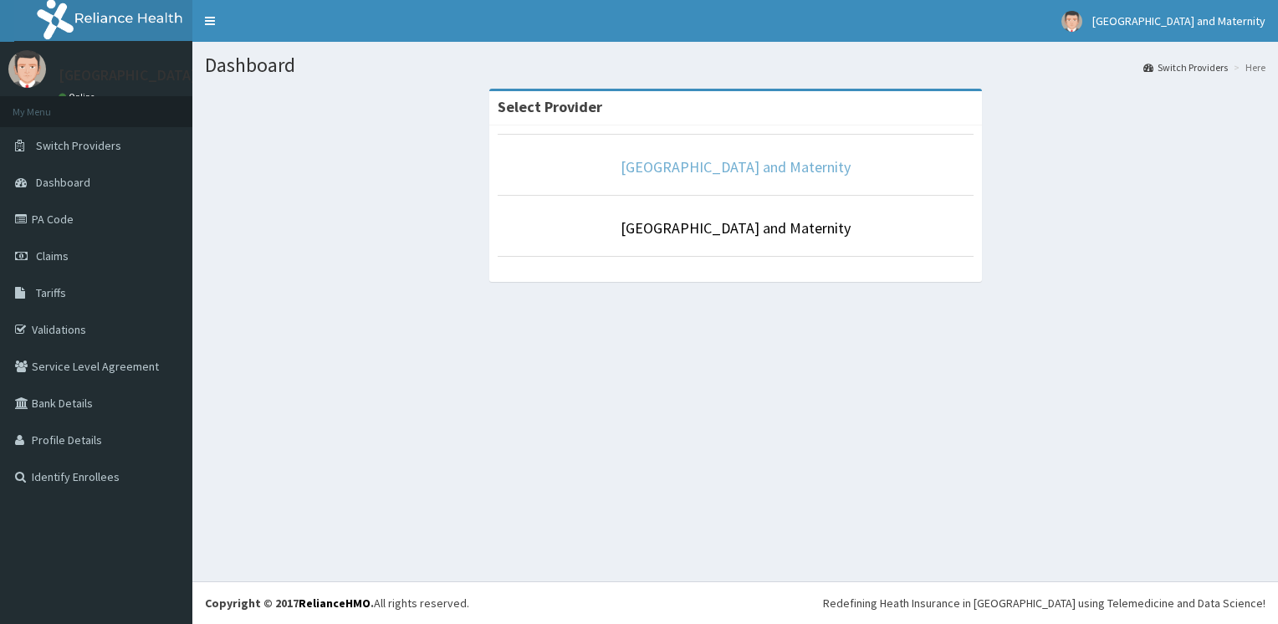
click at [778, 169] on link "[GEOGRAPHIC_DATA] and Maternity" at bounding box center [736, 166] width 230 height 19
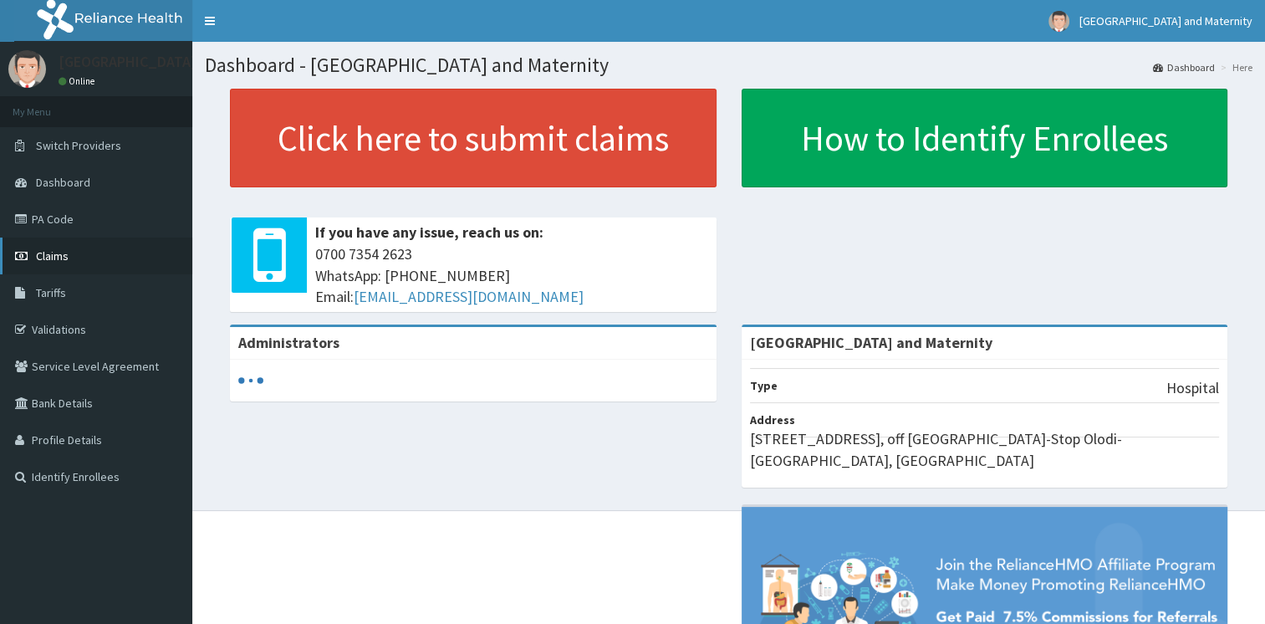
click at [65, 258] on span "Claims" at bounding box center [52, 255] width 33 height 15
click at [100, 256] on link "Claims" at bounding box center [96, 256] width 192 height 37
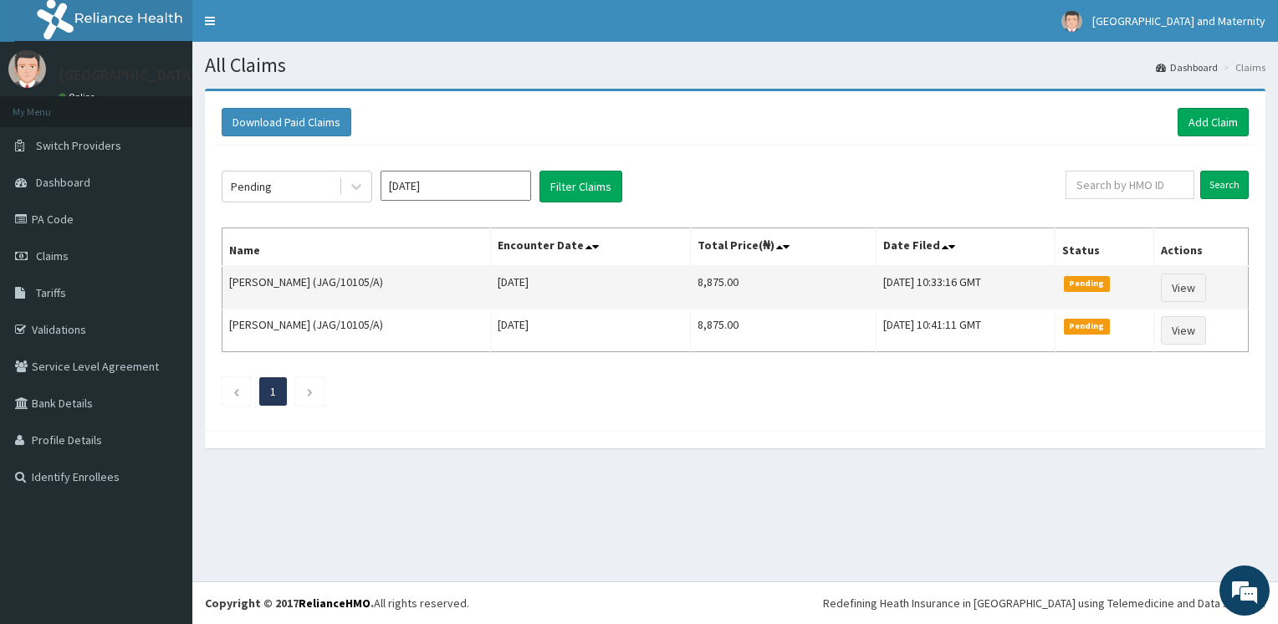
click at [553, 302] on td "[DATE]" at bounding box center [590, 287] width 200 height 43
click at [691, 293] on td "8,875.00" at bounding box center [784, 287] width 186 height 43
click at [876, 278] on td "[DATE] 10:33:16 GMT" at bounding box center [965, 287] width 179 height 43
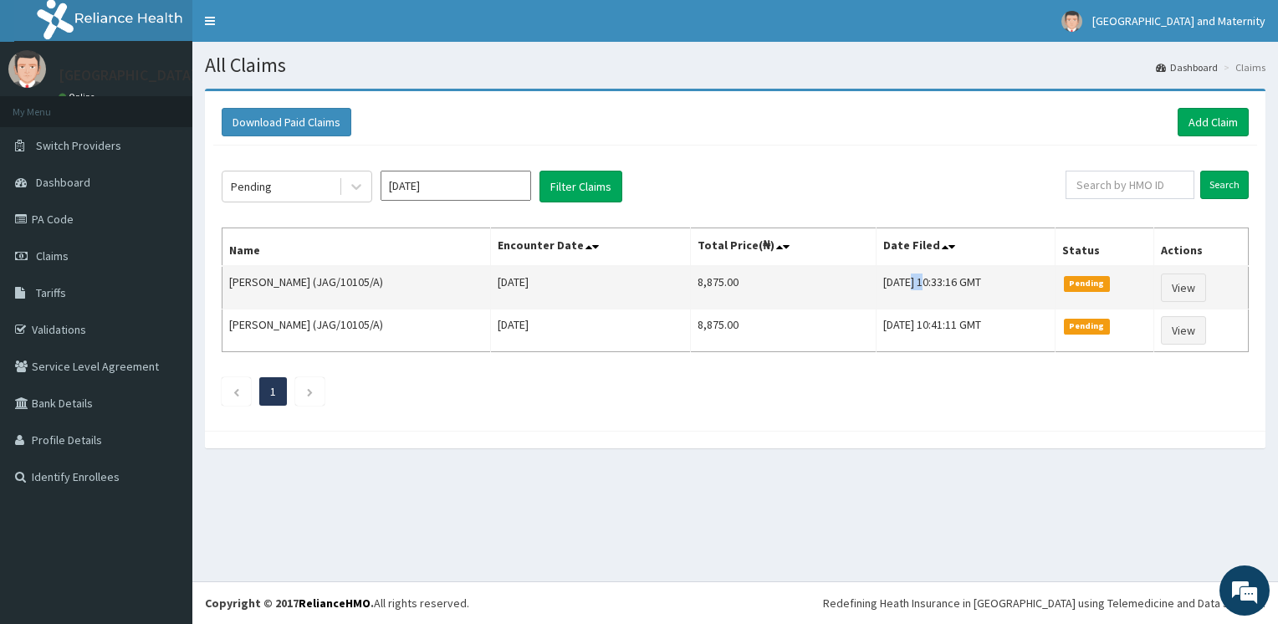
click at [876, 278] on td "[DATE] 10:33:16 GMT" at bounding box center [965, 287] width 179 height 43
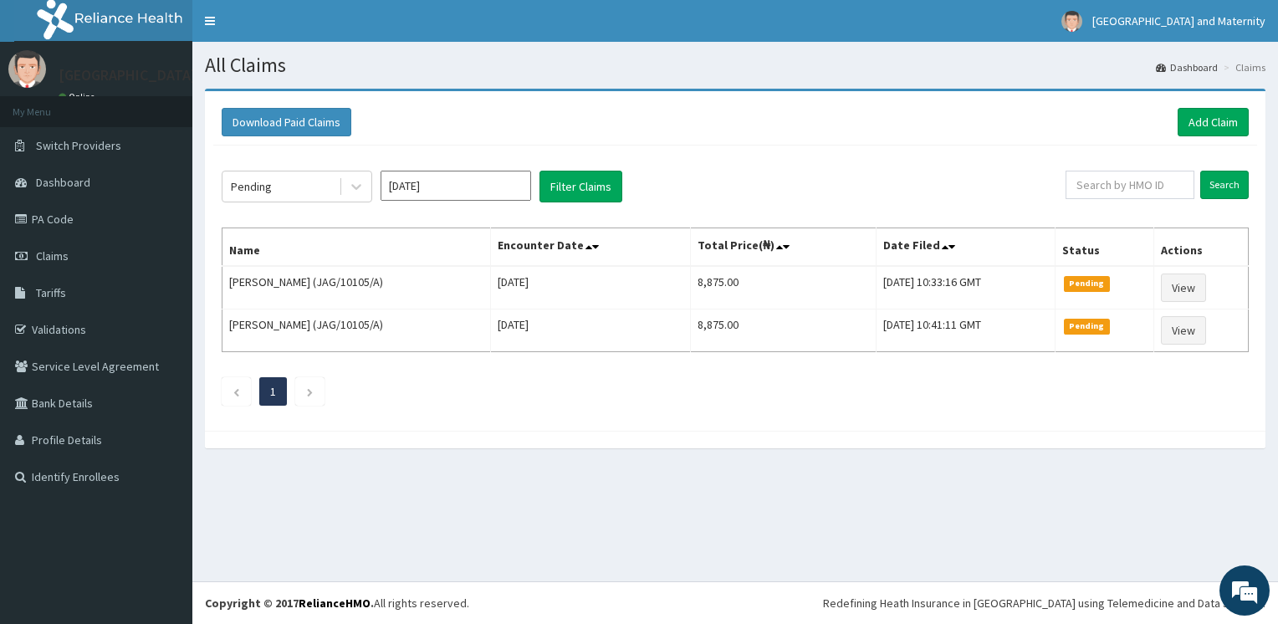
click at [587, 411] on div "Pending [DATE] Filter Claims Search Name Encounter Date Total Price(₦) Date Fil…" at bounding box center [735, 284] width 1044 height 277
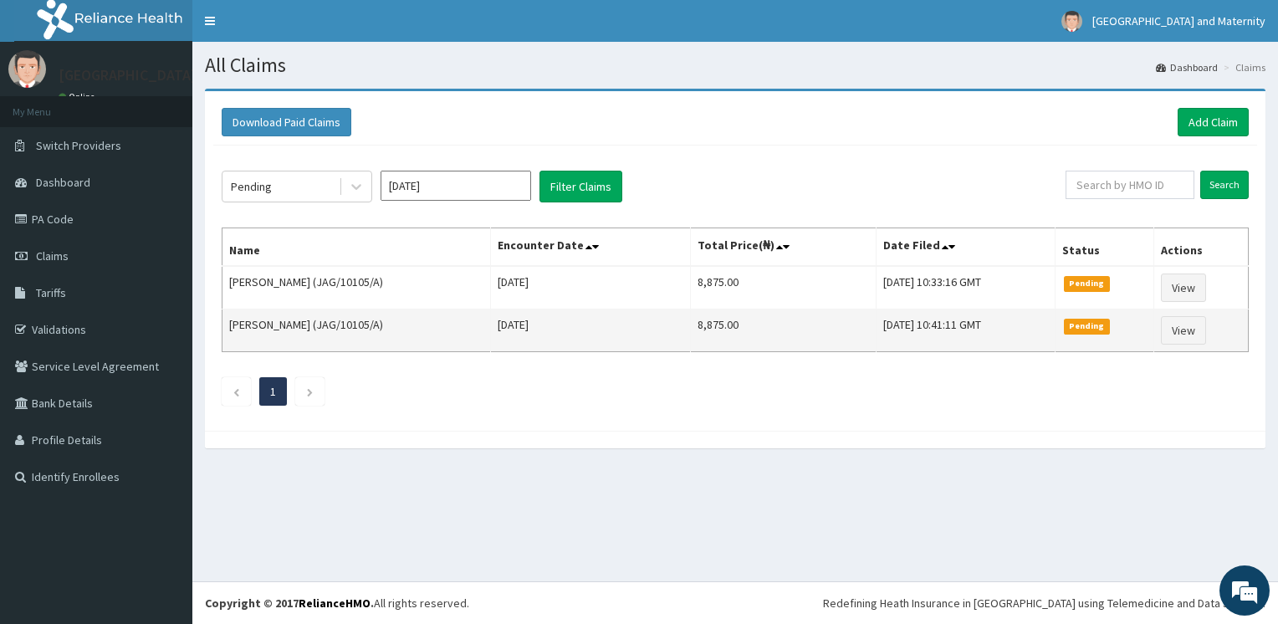
click at [490, 331] on td "[DATE]" at bounding box center [590, 330] width 200 height 43
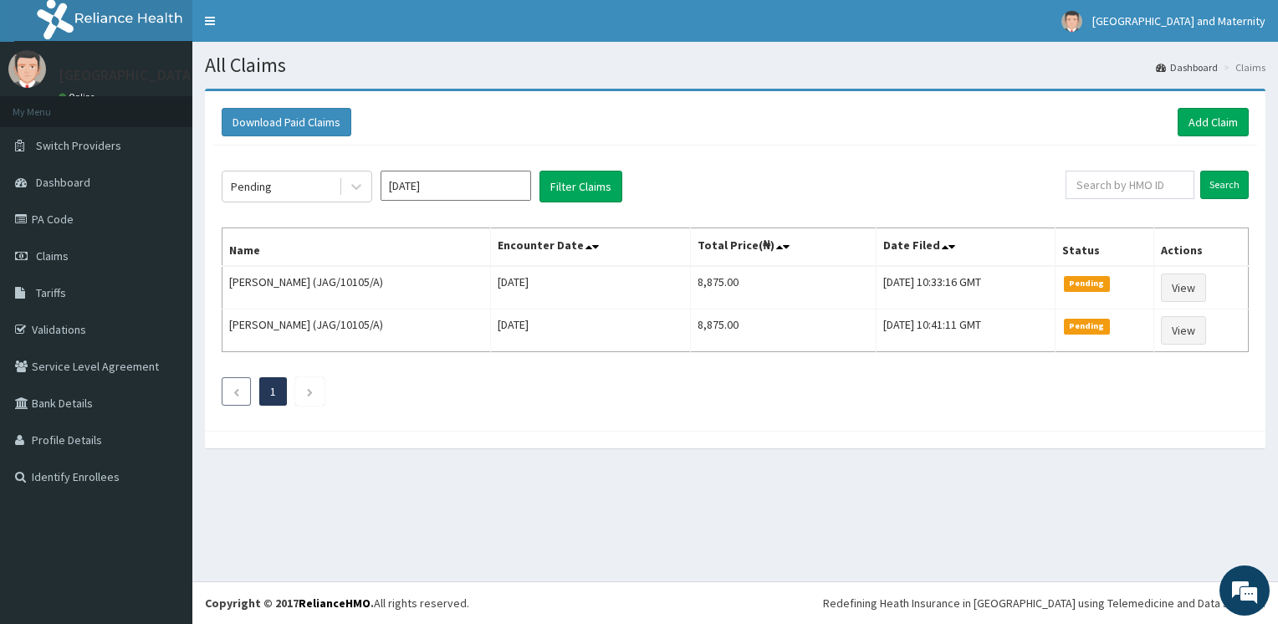
click at [234, 387] on icon "Previous page" at bounding box center [236, 392] width 8 height 10
click at [309, 391] on icon "Next page" at bounding box center [310, 392] width 8 height 10
click at [241, 392] on li at bounding box center [236, 391] width 29 height 28
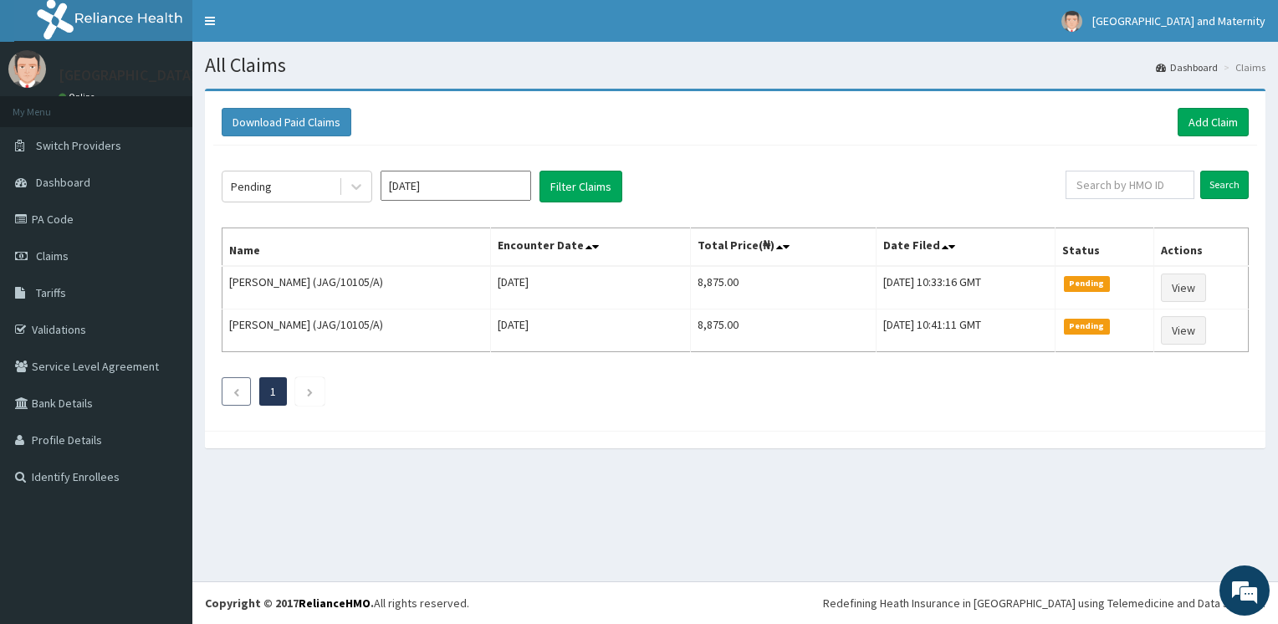
click at [241, 392] on li at bounding box center [236, 391] width 29 height 28
